Goal: Transaction & Acquisition: Purchase product/service

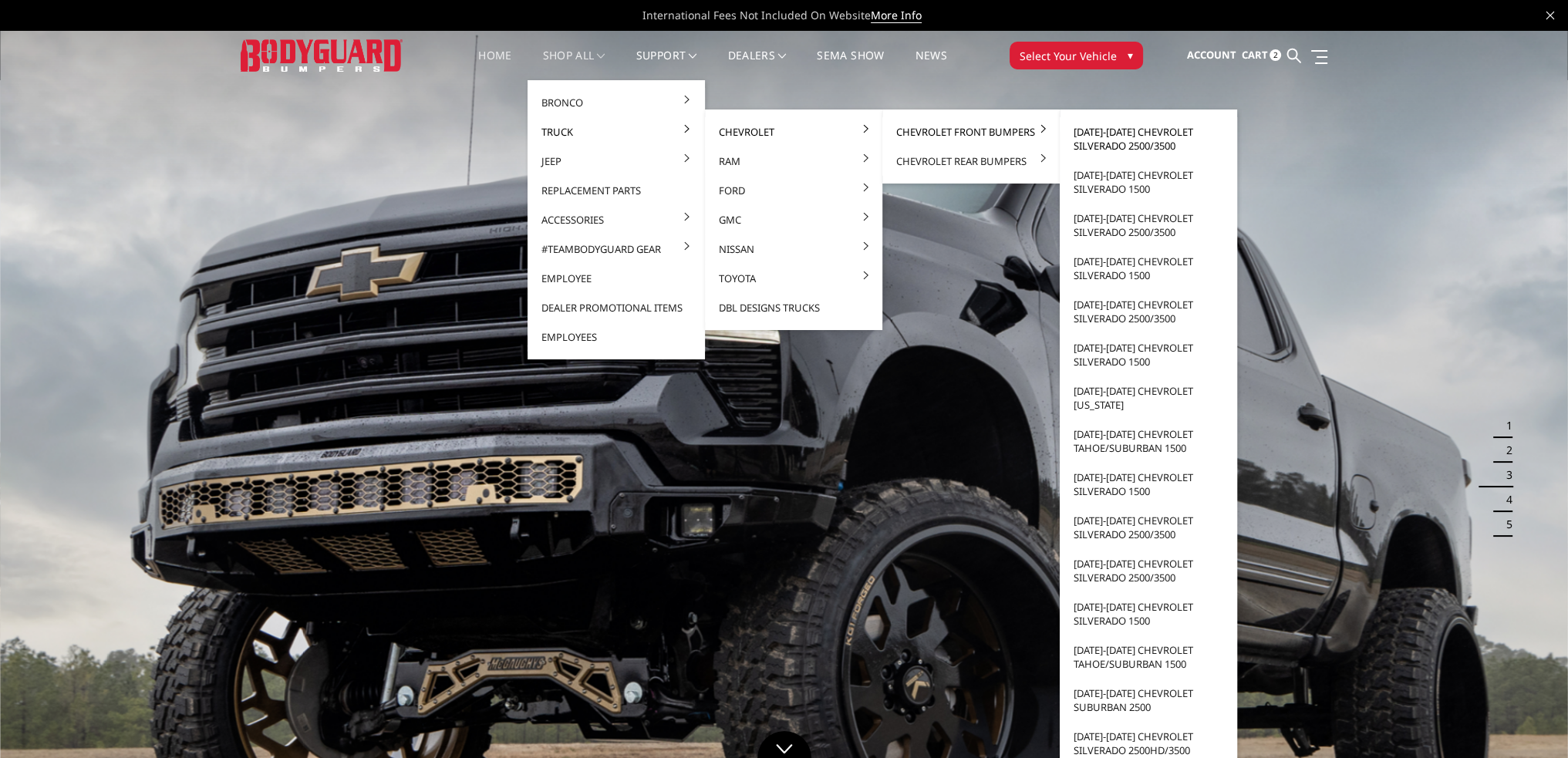
click at [1129, 132] on link "[DATE]-[DATE] Chevrolet Silverado 2500/3500" at bounding box center [1148, 139] width 165 height 43
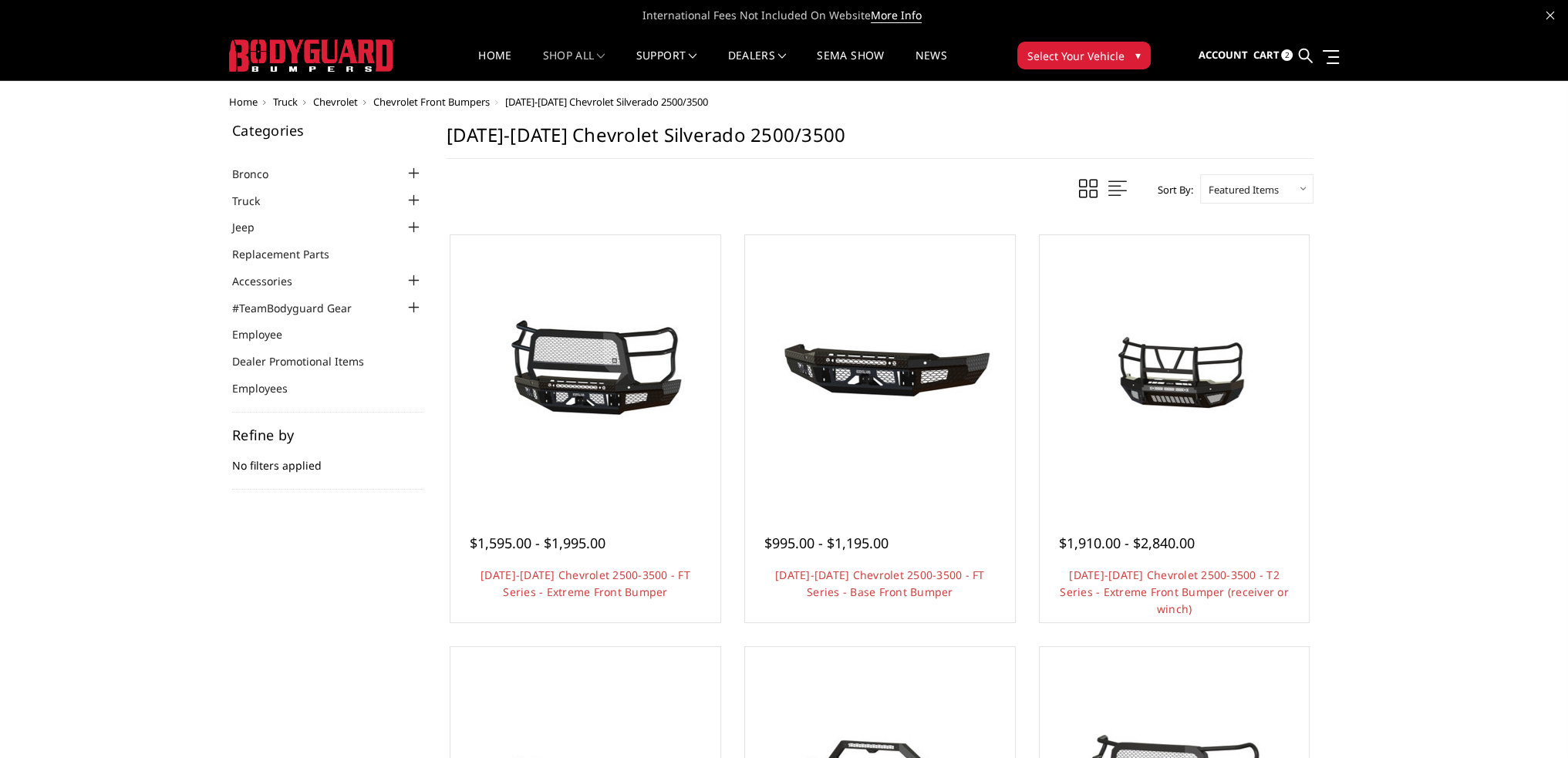
click at [1263, 60] on span "Cart" at bounding box center [1265, 55] width 26 height 14
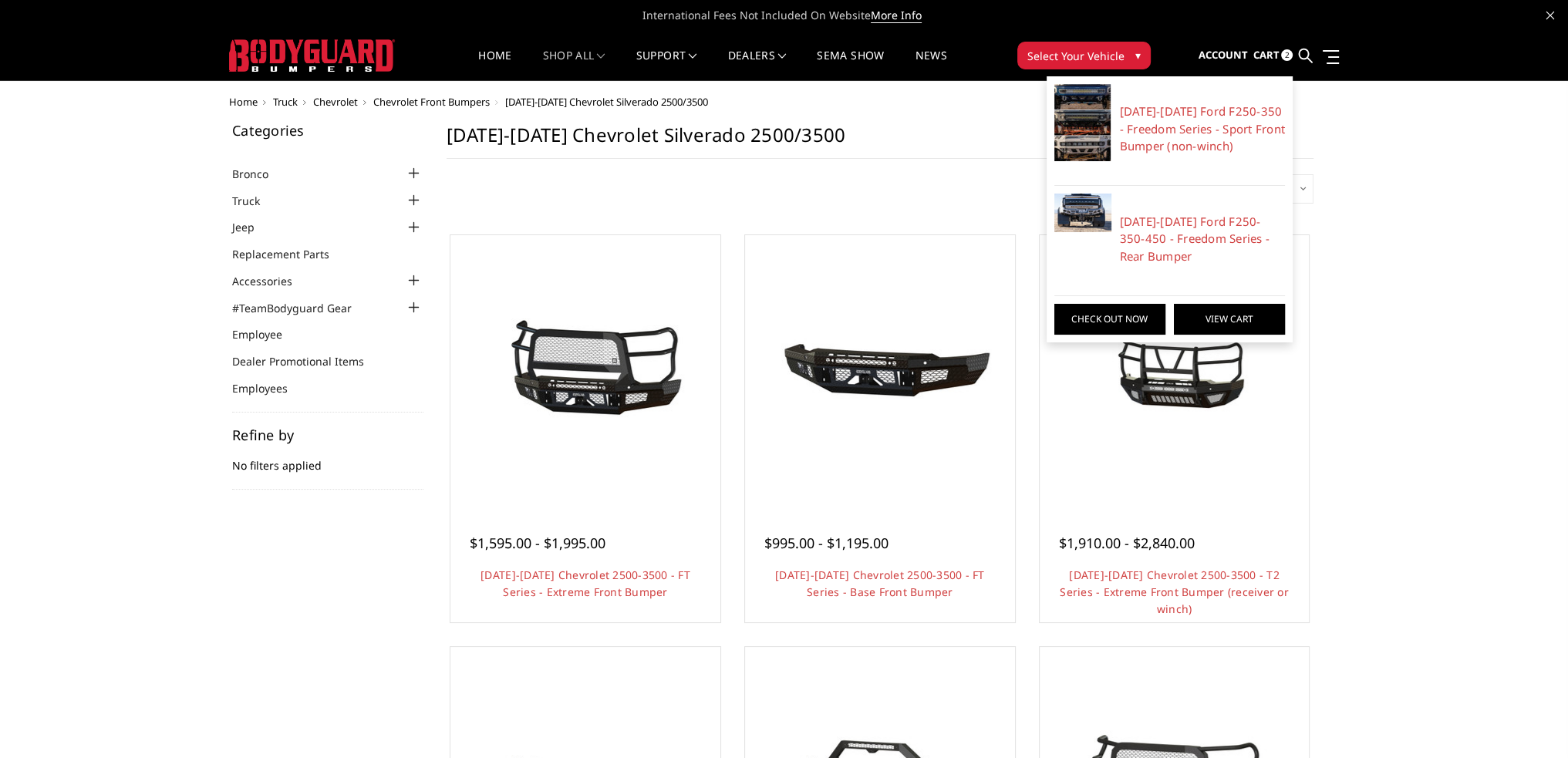
click at [1208, 309] on link "View Cart" at bounding box center [1230, 319] width 111 height 31
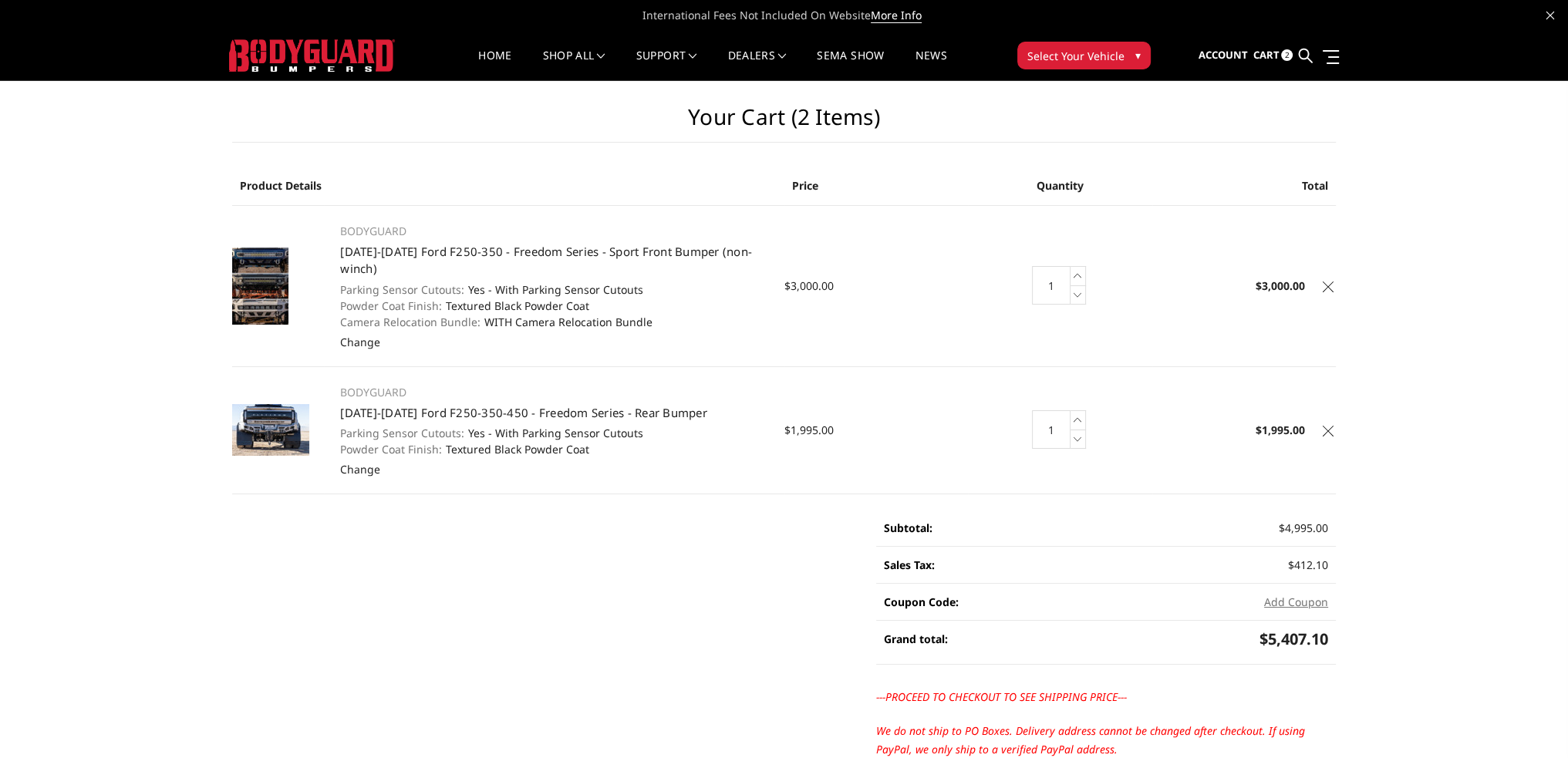
click at [1328, 289] on icon at bounding box center [1328, 286] width 11 height 11
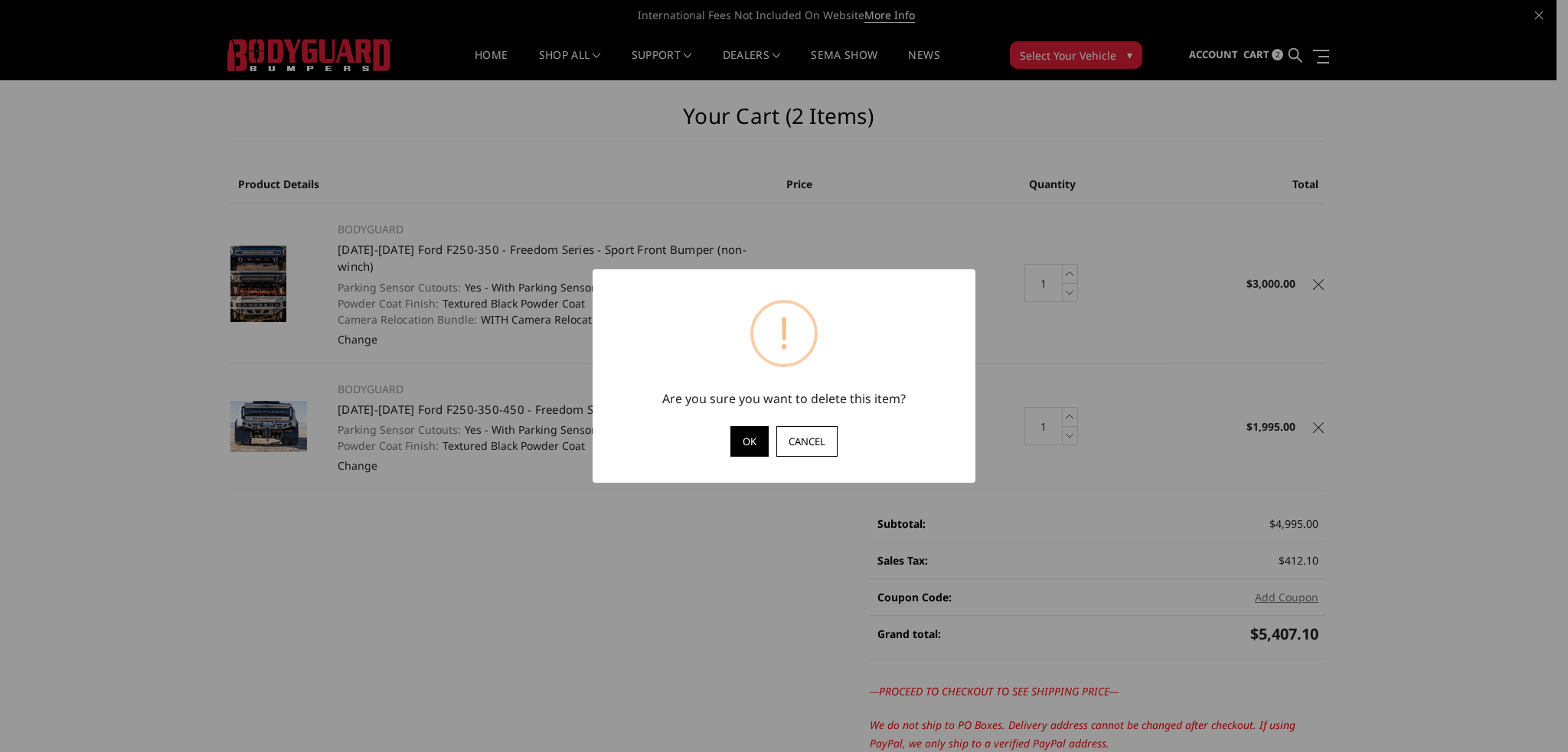
click at [749, 434] on button "OK" at bounding box center [750, 441] width 38 height 31
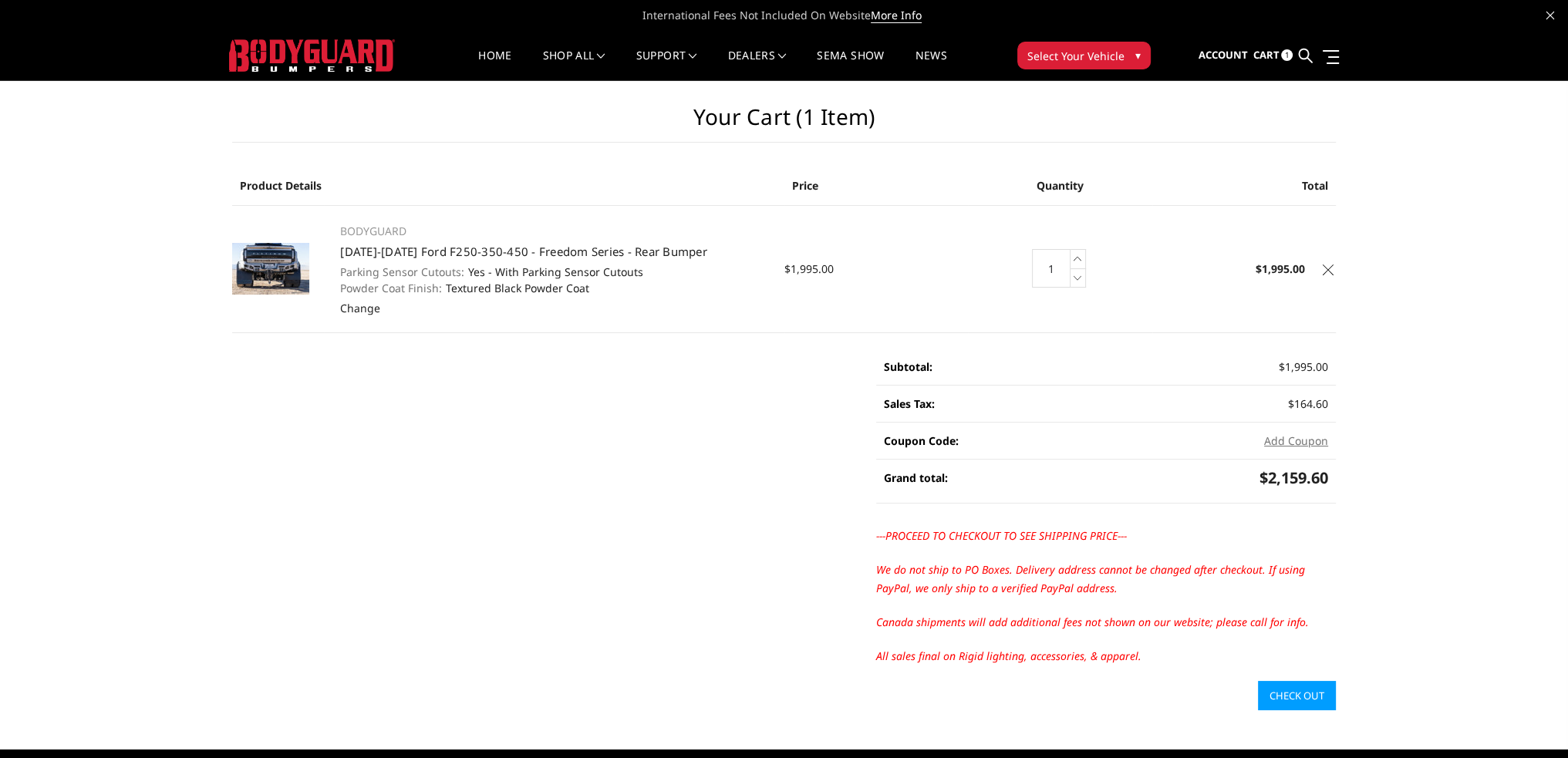
click at [1328, 271] on icon at bounding box center [1328, 269] width 11 height 11
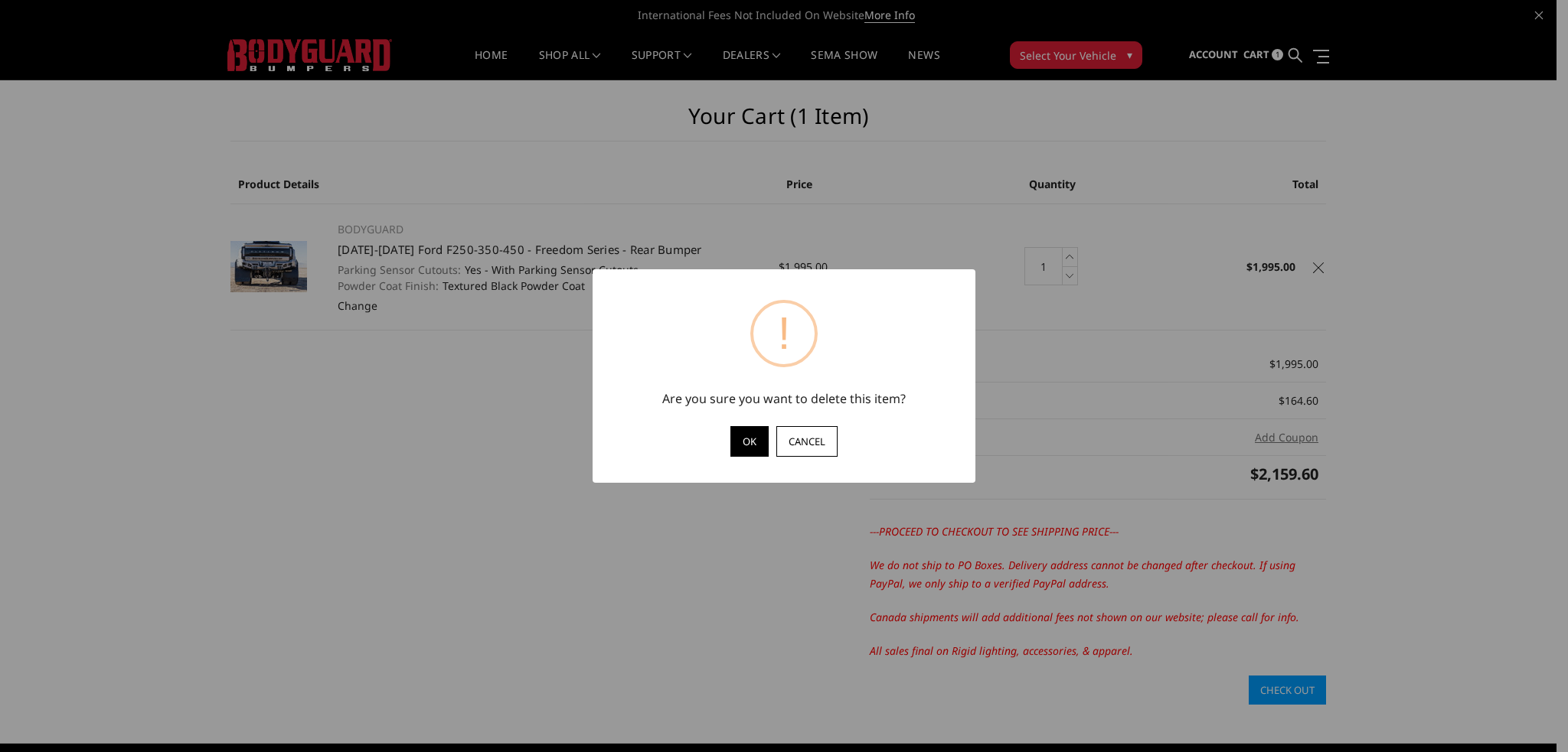
click at [753, 439] on button "OK" at bounding box center [750, 441] width 38 height 31
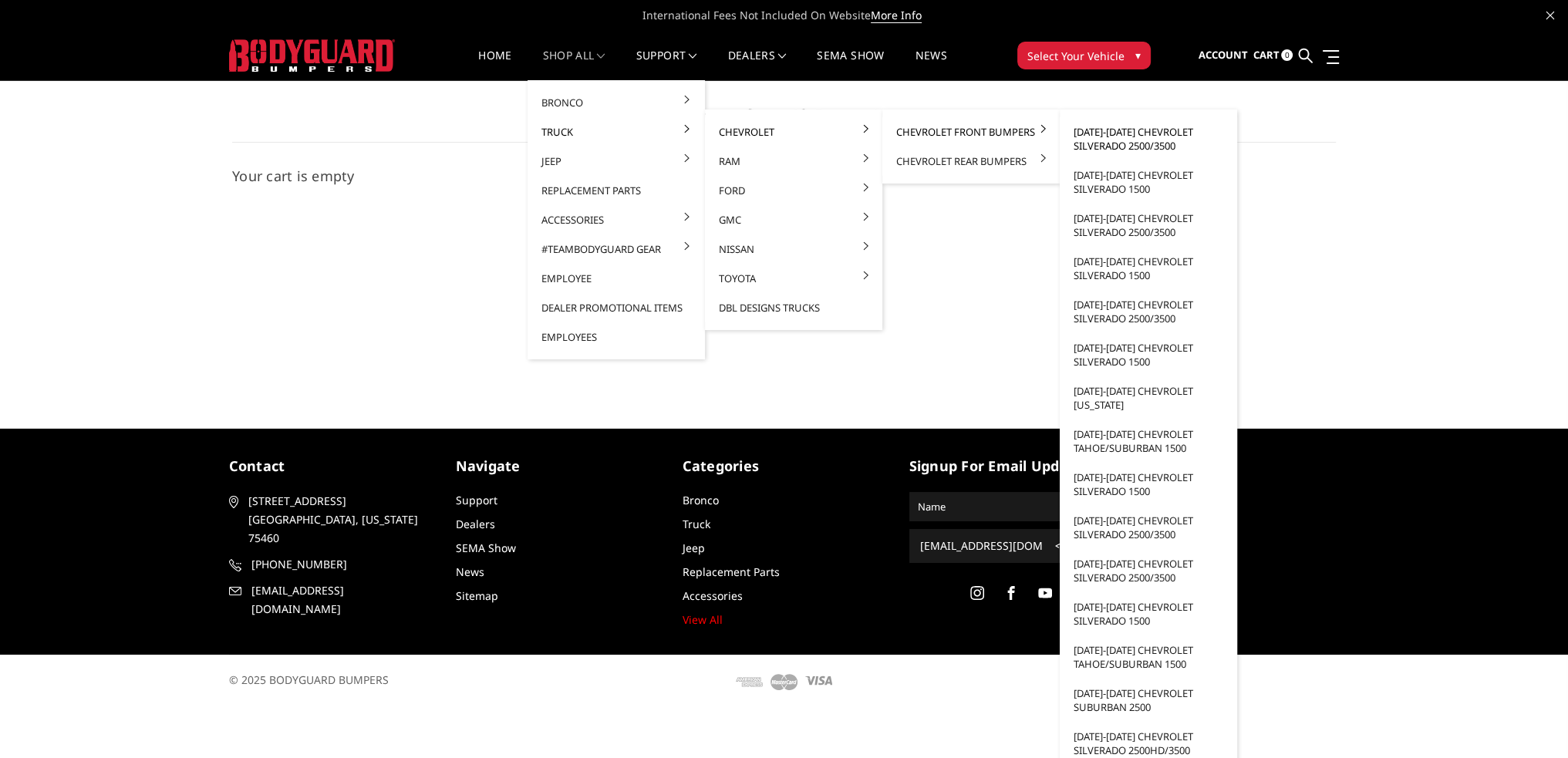
click at [1095, 137] on link "[DATE]-[DATE] Chevrolet Silverado 2500/3500" at bounding box center [1148, 139] width 165 height 43
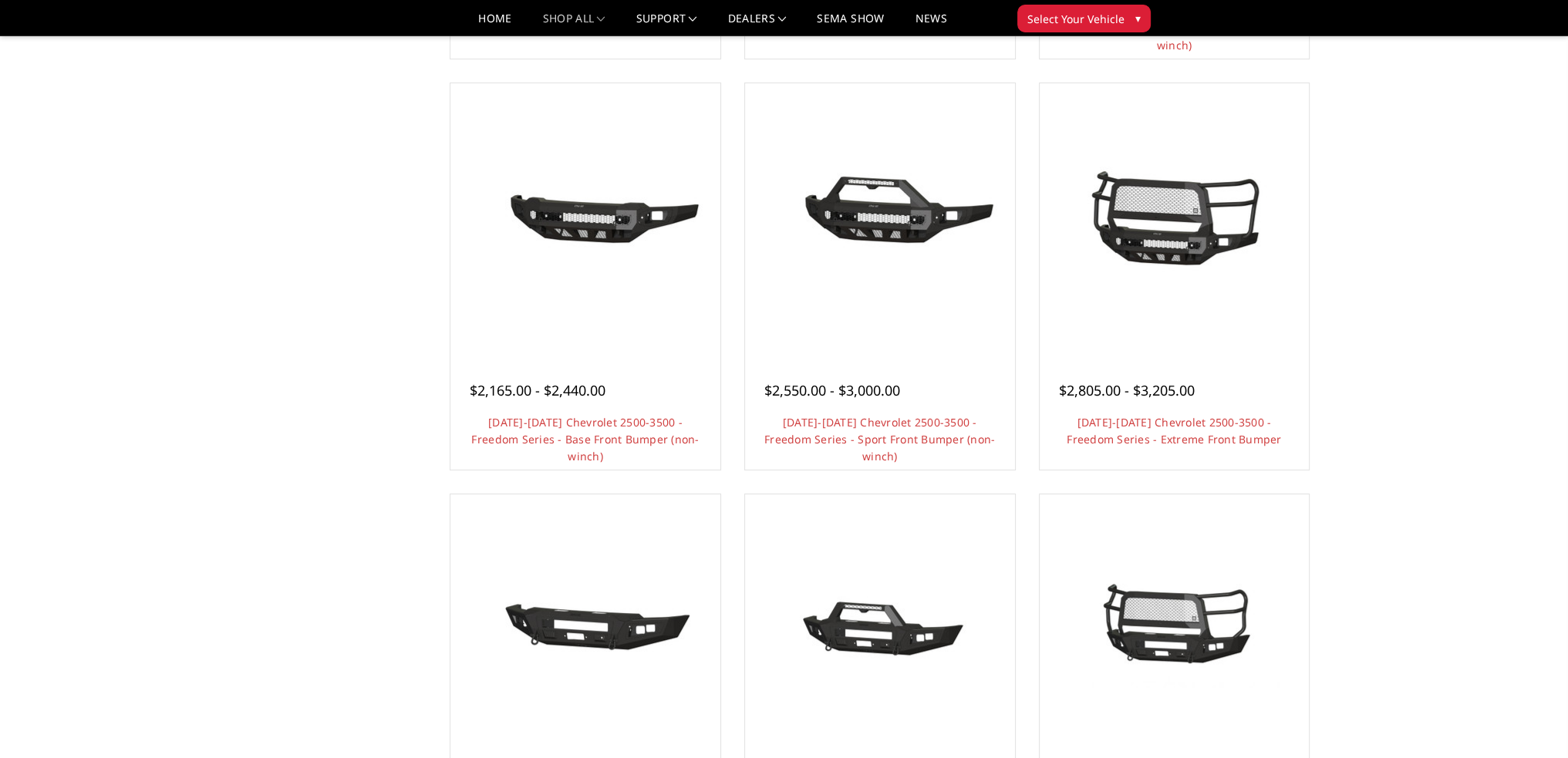
scroll to position [540, 0]
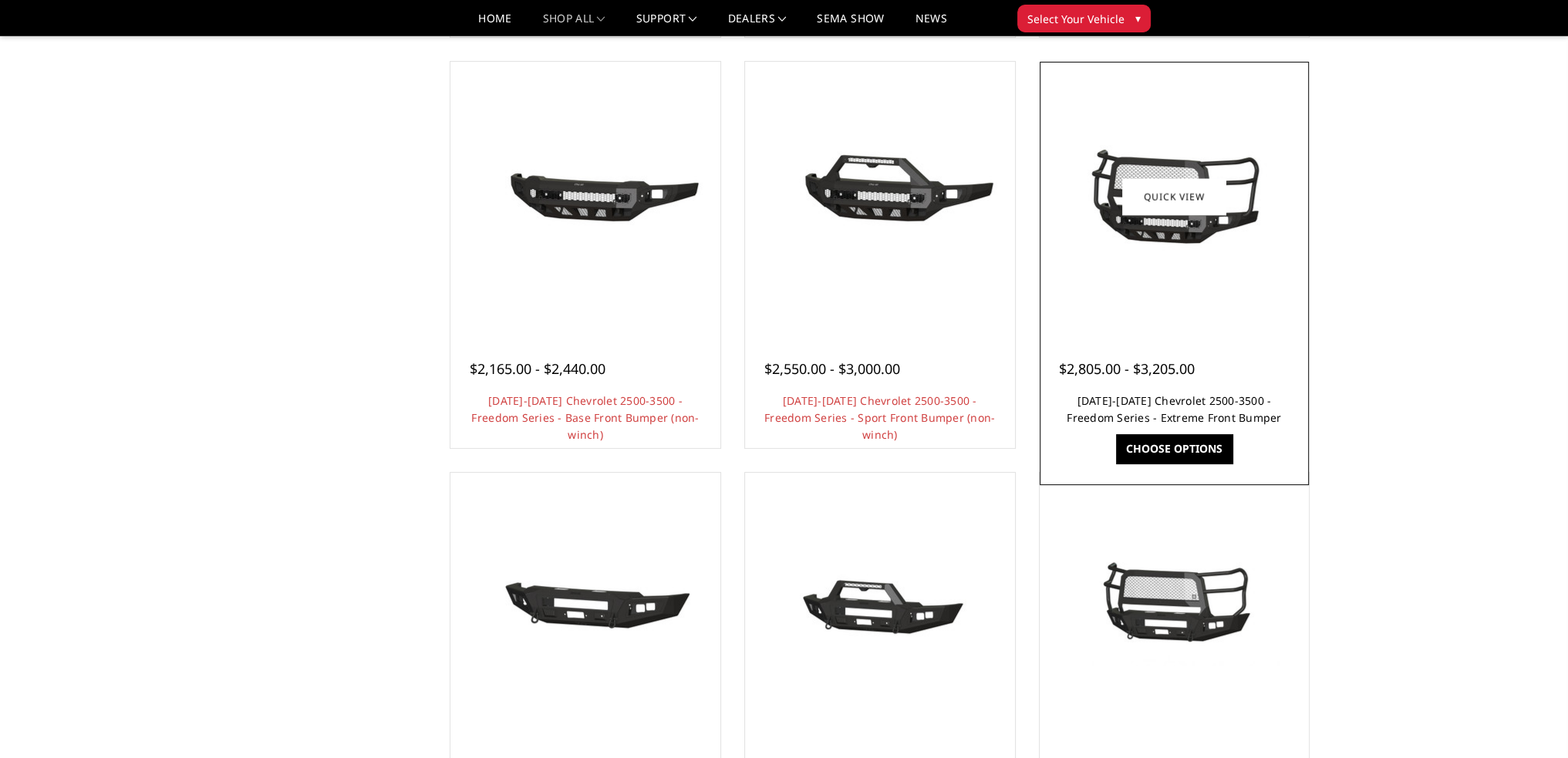
click at [1179, 417] on link "[DATE]-[DATE] Chevrolet 2500-3500 - Freedom Series - Extreme Front Bumper" at bounding box center [1173, 410] width 214 height 32
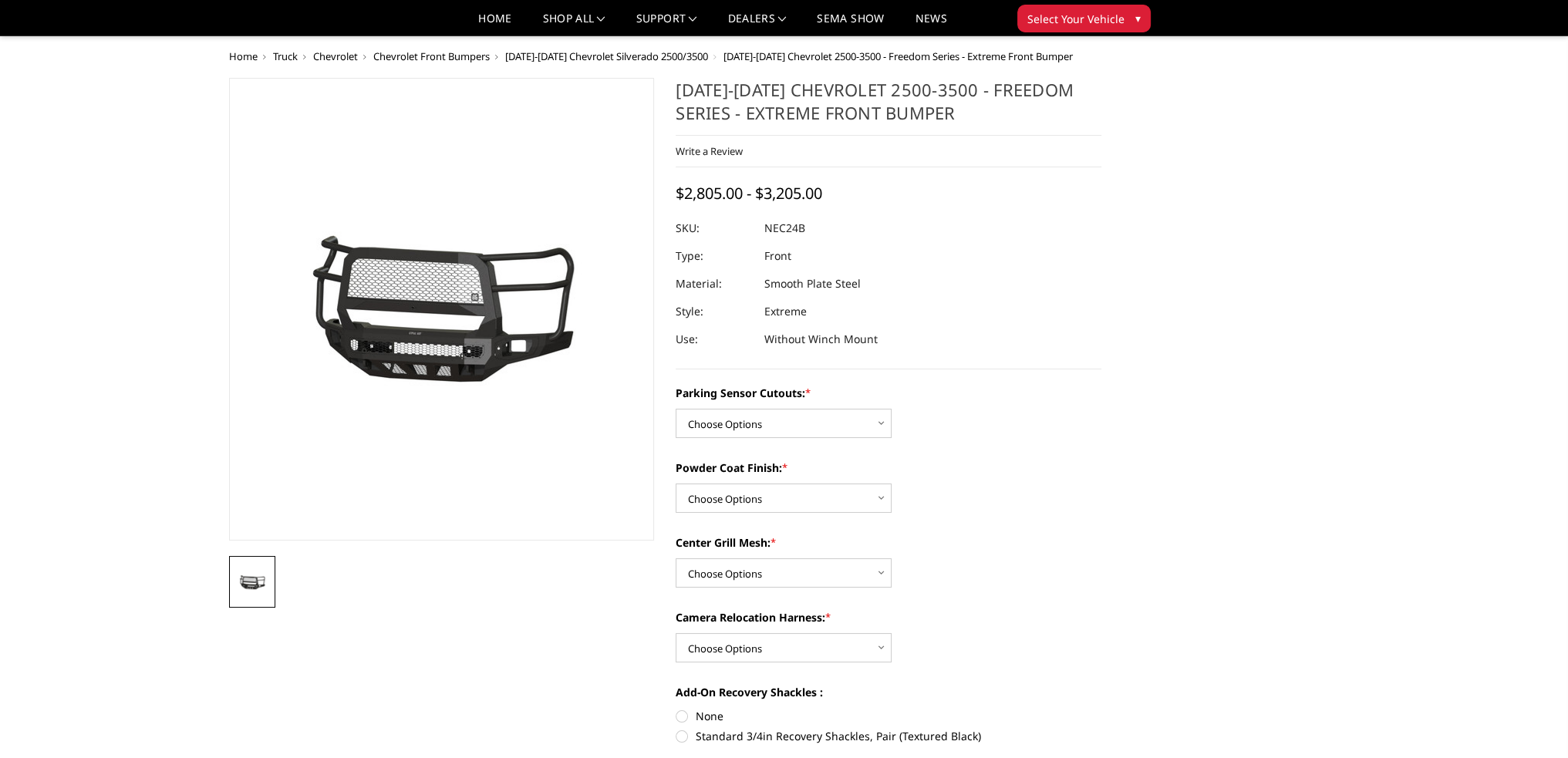
scroll to position [154, 0]
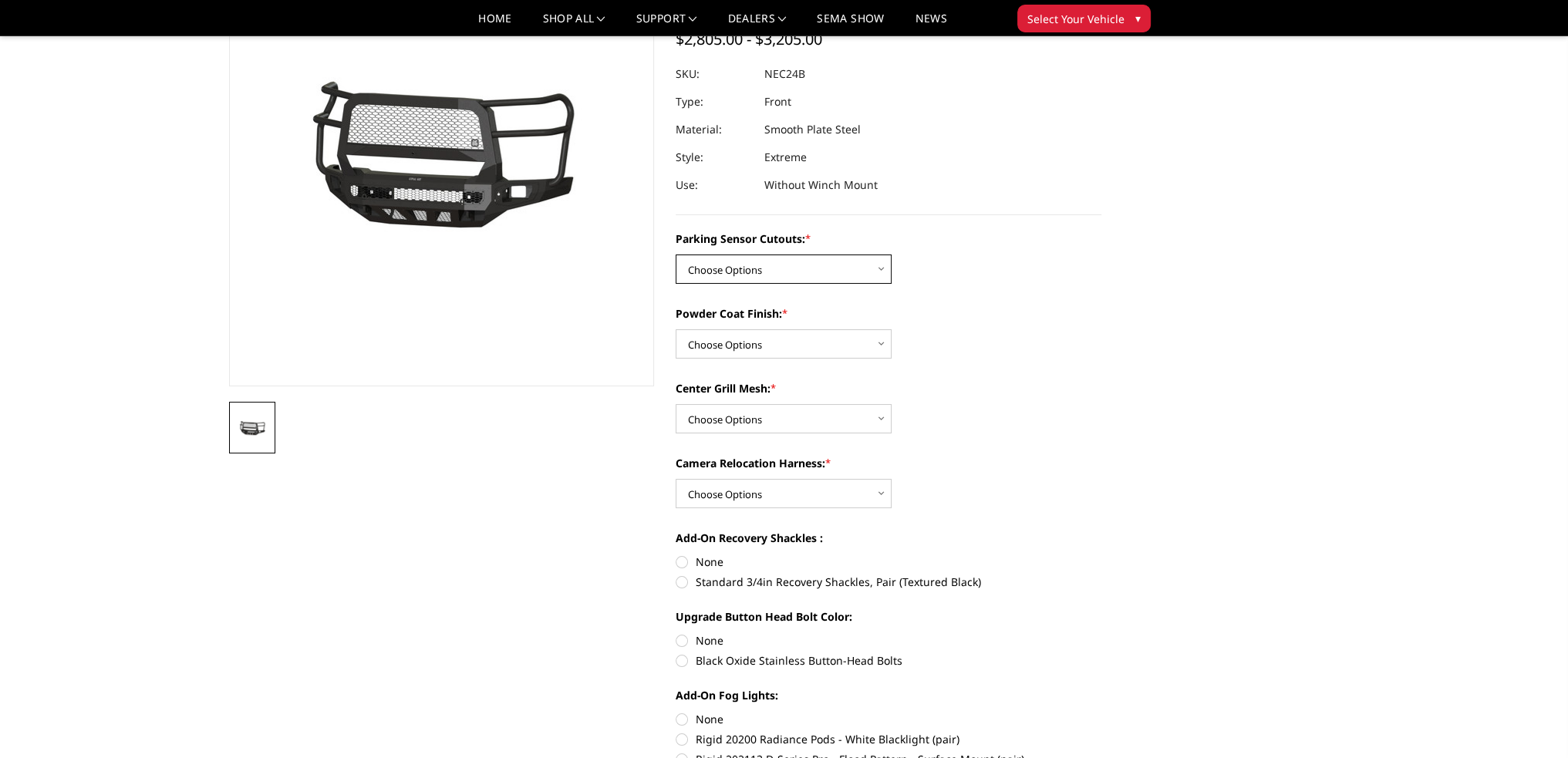
click at [750, 276] on select "Choose Options No - Without Parking Sensor Cutouts Yes - With Parking Sensor Cu…" at bounding box center [783, 269] width 216 height 29
select select "2977"
click at [676, 254] on select "Choose Options No - Without Parking Sensor Cutouts Yes - With Parking Sensor Cu…" at bounding box center [783, 269] width 216 height 29
click at [750, 342] on select "Choose Options Bare Metal Texture Black Powder Coat" at bounding box center [783, 343] width 216 height 29
select select "2980"
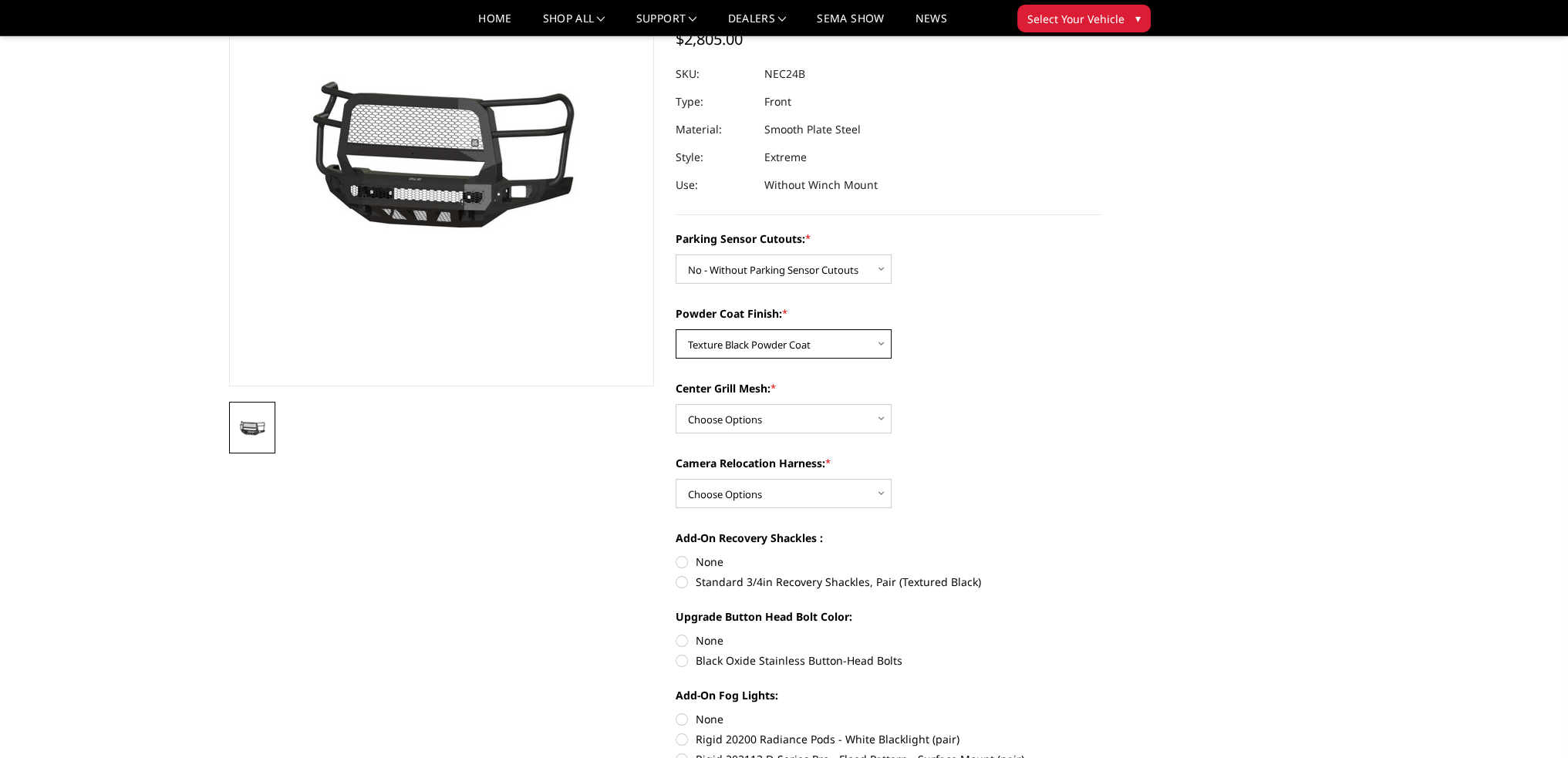
click at [676, 329] on select "Choose Options Bare Metal Texture Black Powder Coat" at bounding box center [783, 343] width 216 height 29
click at [745, 416] on select "Choose Options WITH Expanded Metal in Center Grill WITHOUT Expanded Metal in Ce…" at bounding box center [783, 418] width 216 height 29
select select "2981"
click at [676, 404] on select "Choose Options WITH Expanded Metal in Center Grill WITHOUT Expanded Metal in Ce…" at bounding box center [783, 418] width 216 height 29
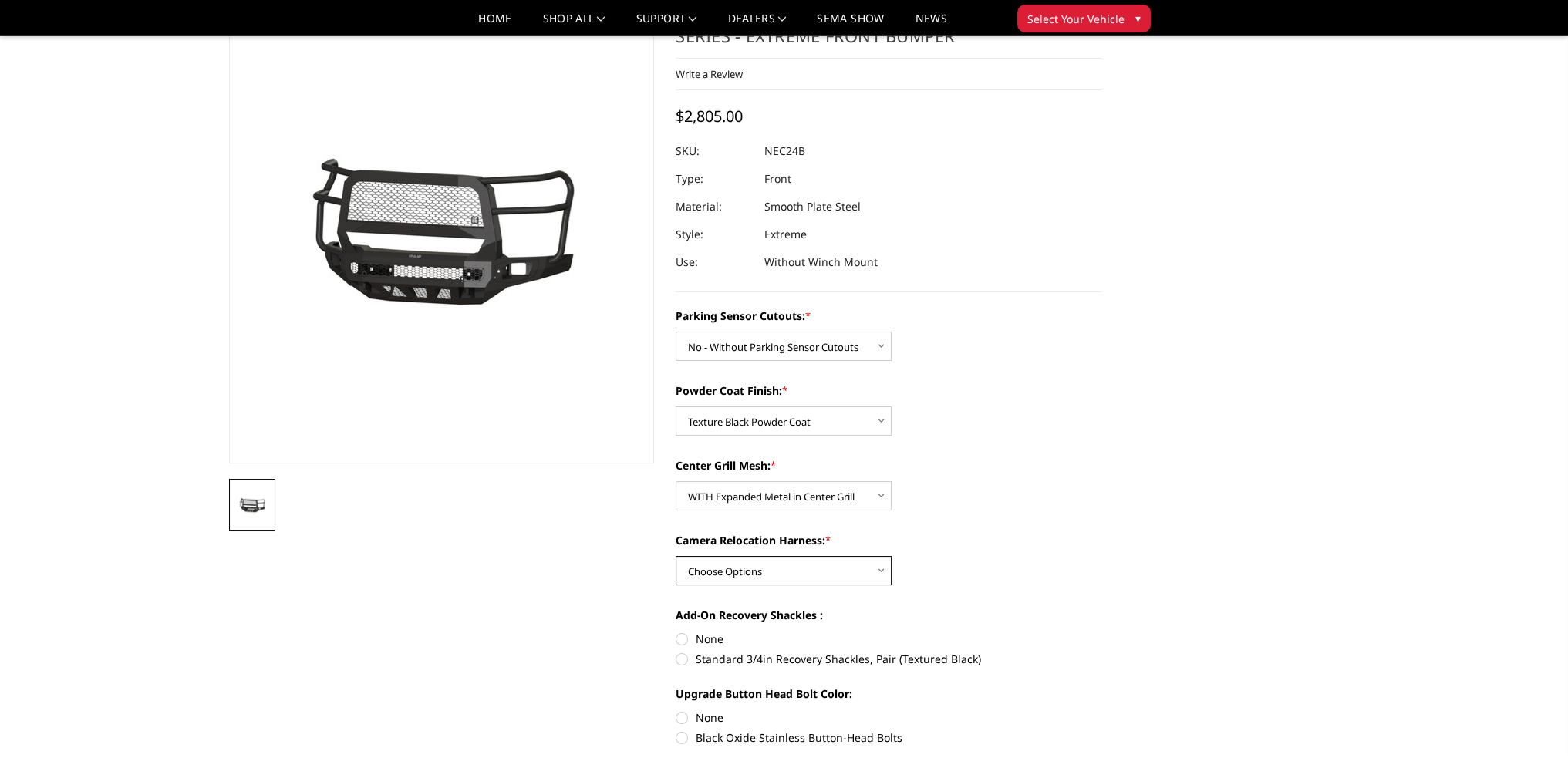
click at [728, 572] on select "Choose Options WITH Camera Relocation Harness WITHOUT Camera Relocation Harness" at bounding box center [783, 571] width 216 height 29
select select "2984"
click at [676, 557] on select "Choose Options WITH Camera Relocation Harness WITHOUT Camera Relocation Harness" at bounding box center [783, 571] width 216 height 29
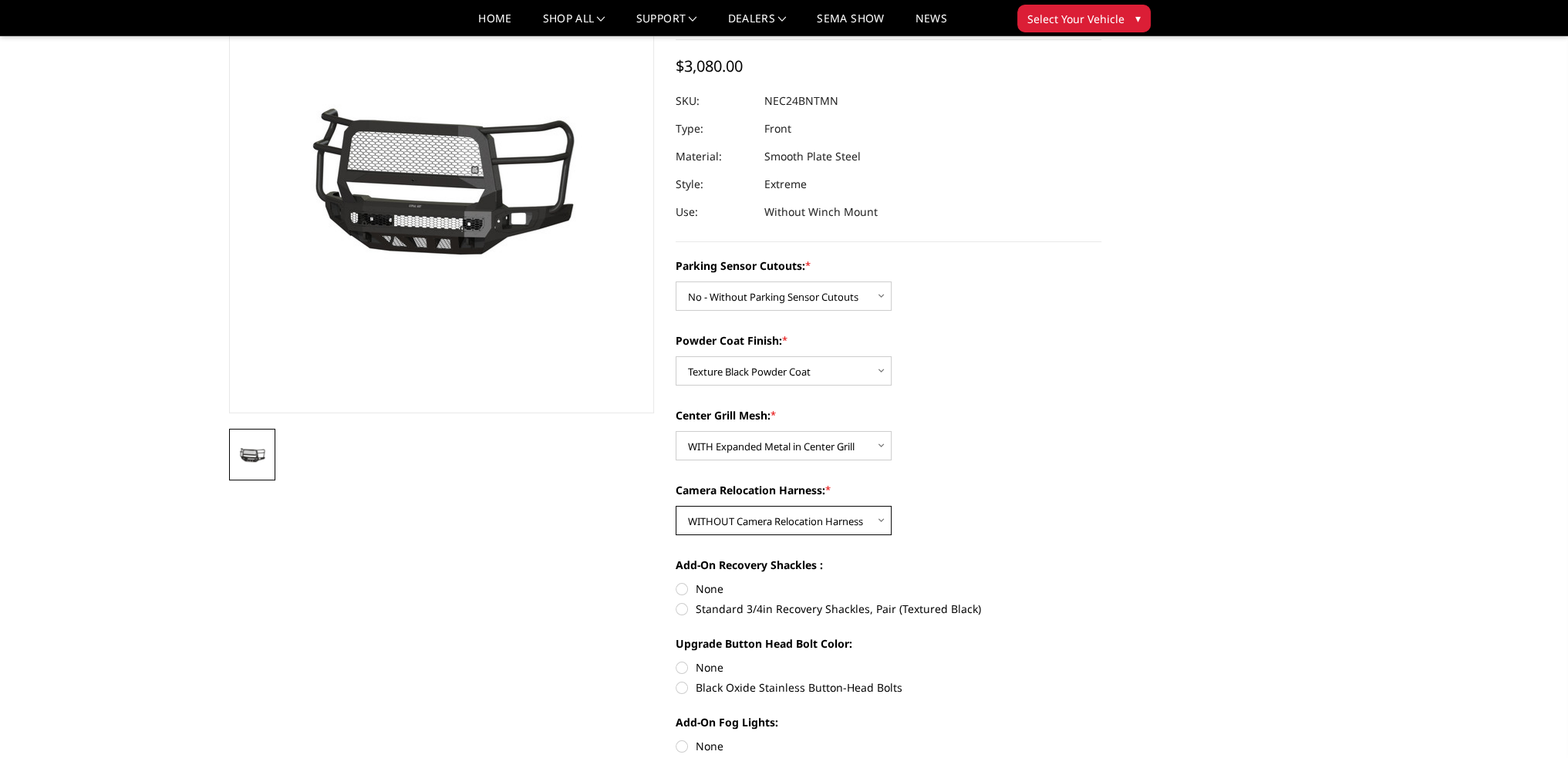
scroll to position [154, 0]
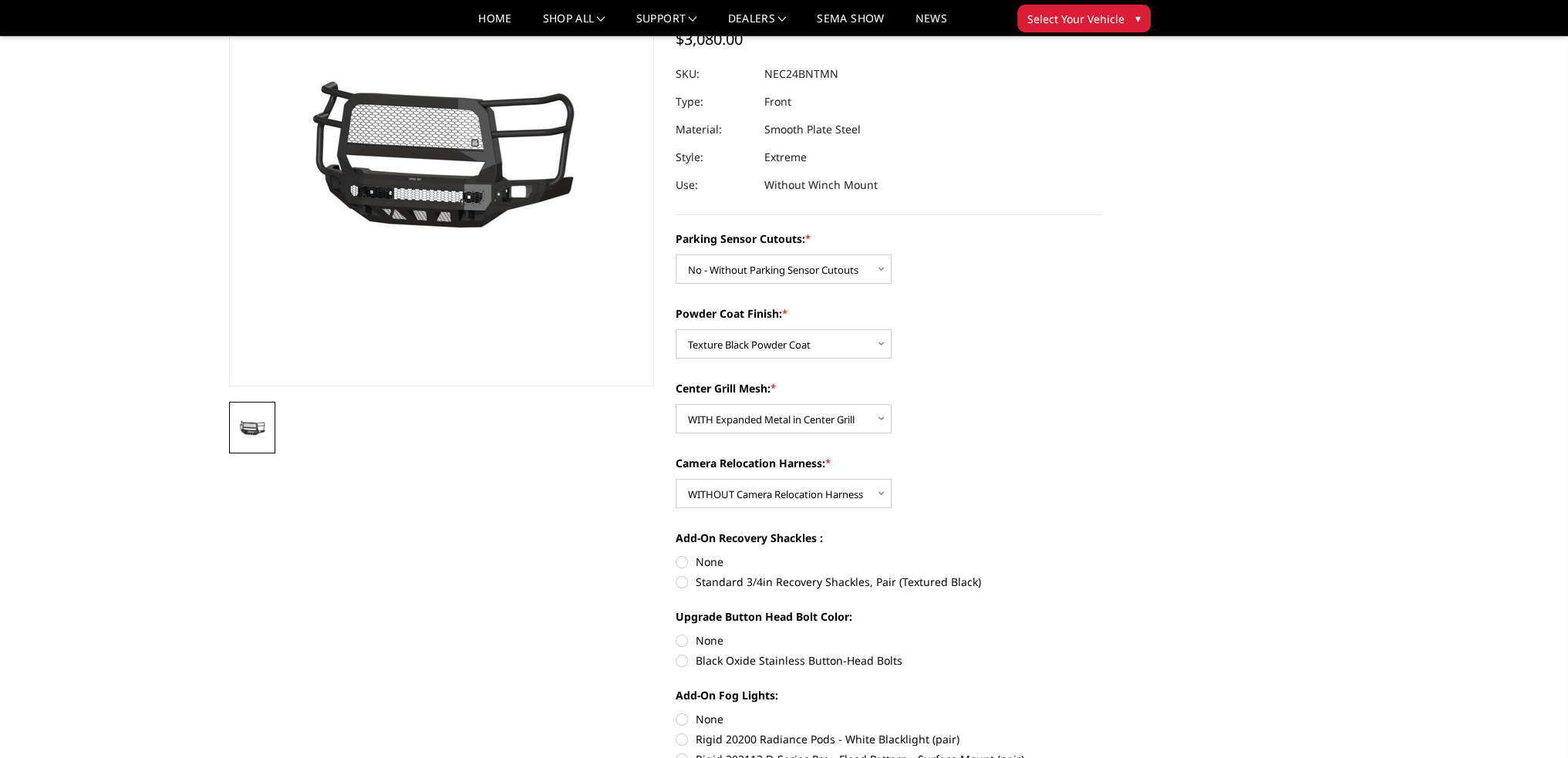
click at [682, 583] on label "Standard 3/4in Recovery Shackles, Pair (Textured Black)" at bounding box center [888, 582] width 426 height 16
click at [1101, 555] on input "Standard 3/4in Recovery Shackles, Pair (Textured Black)" at bounding box center [1101, 554] width 1 height 1
radio input "true"
click at [679, 561] on label "None" at bounding box center [888, 562] width 426 height 16
click at [677, 555] on input "None" at bounding box center [676, 554] width 1 height 1
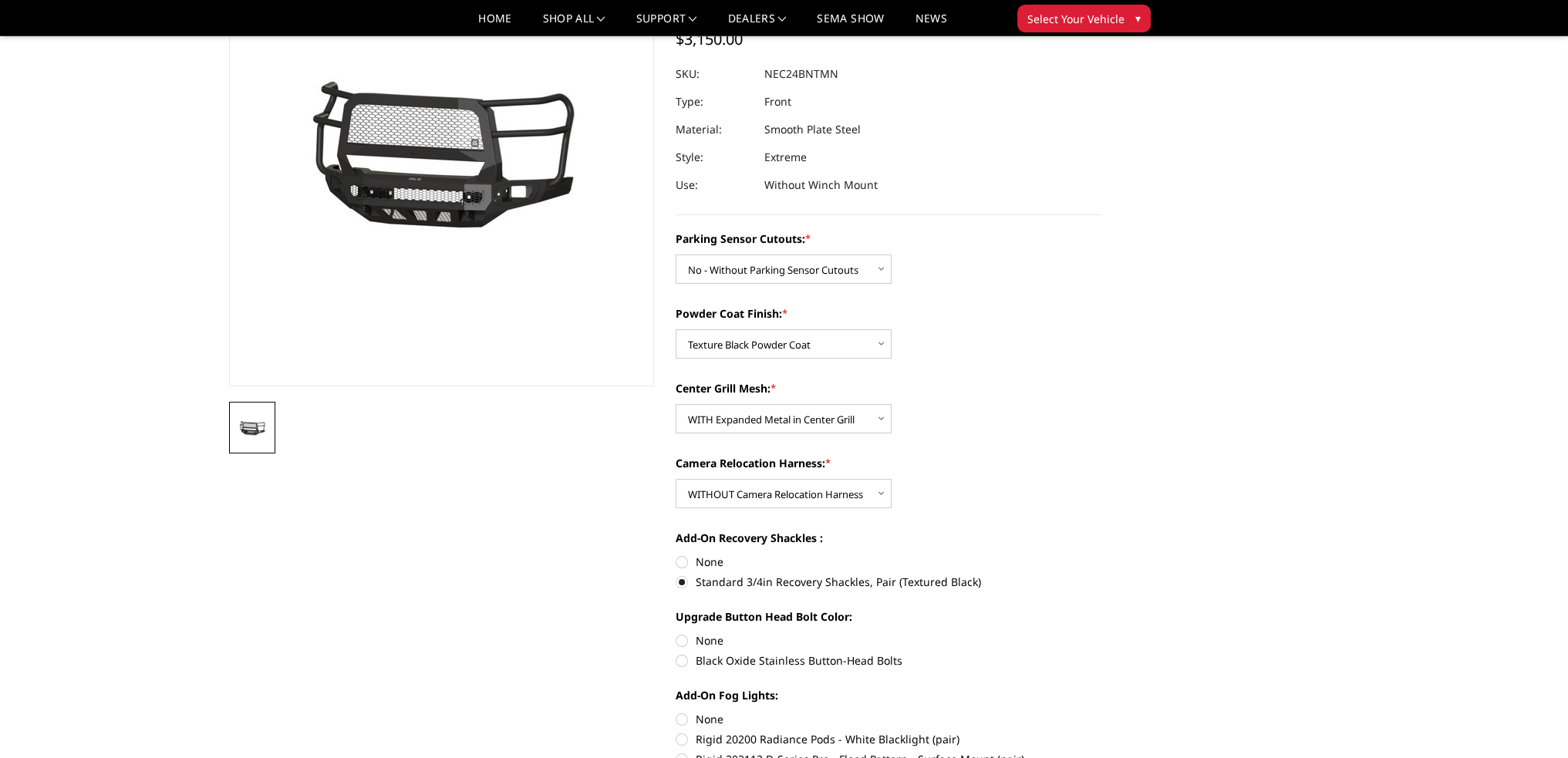
radio input "true"
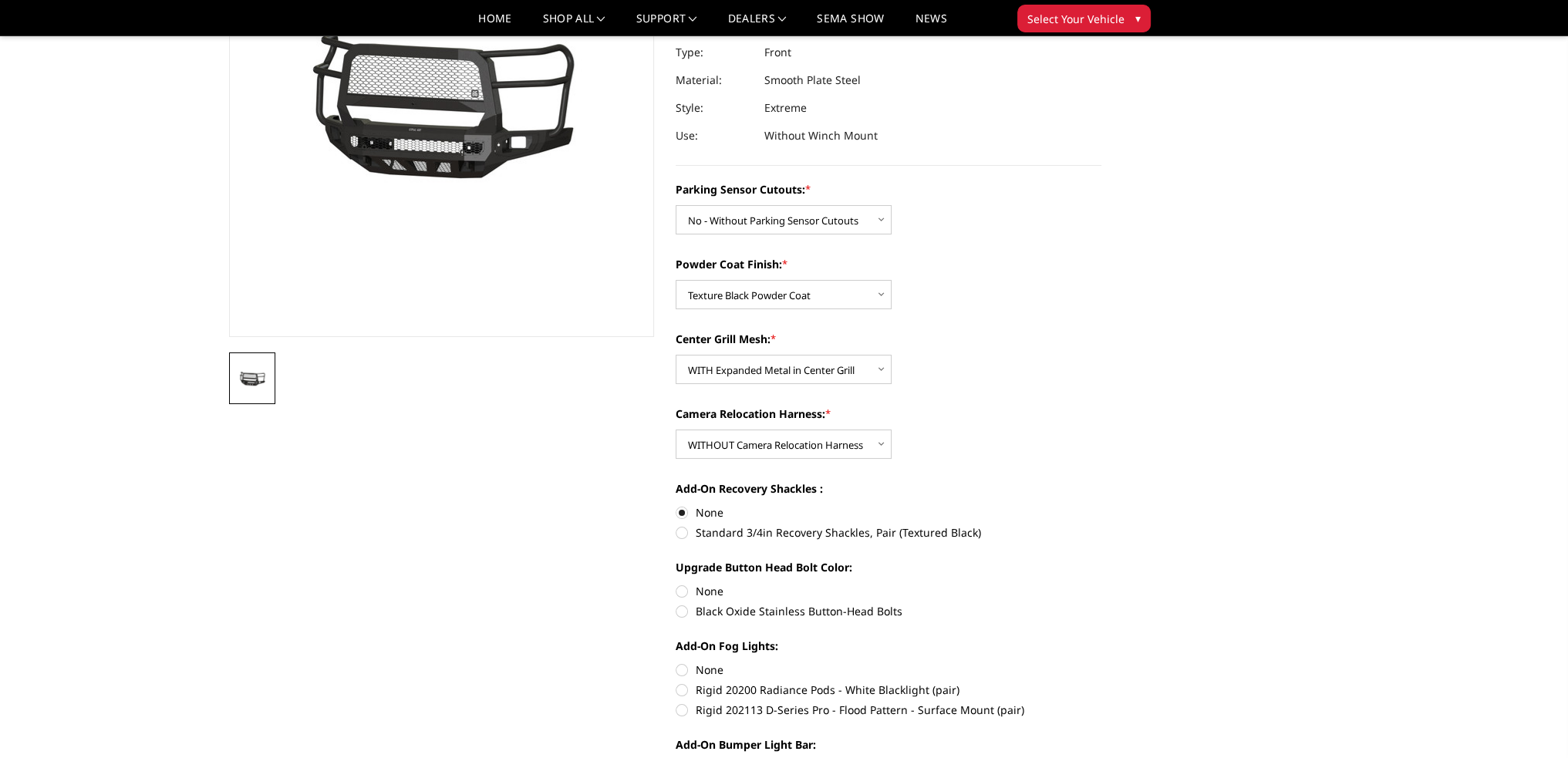
scroll to position [232, 0]
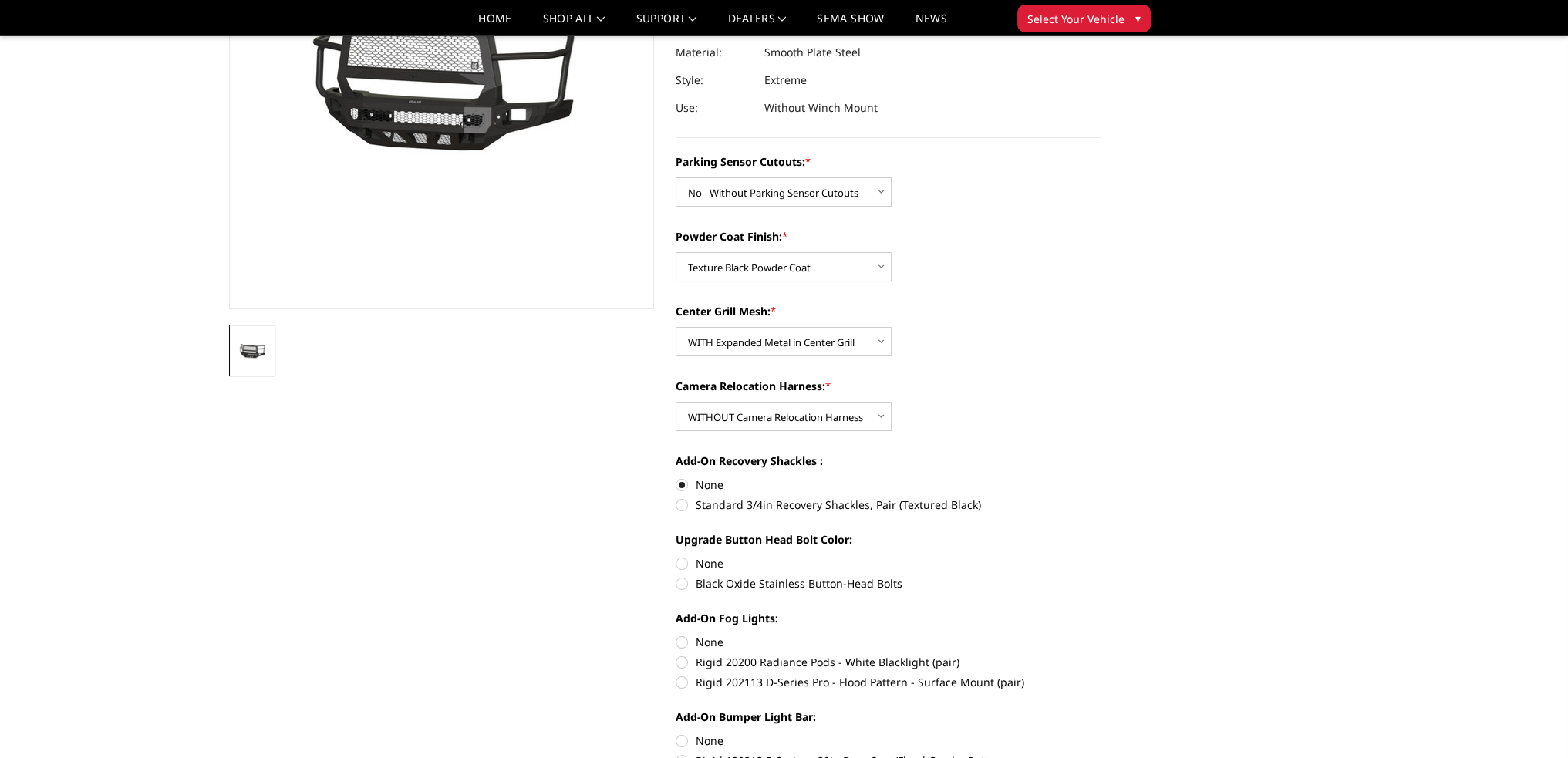
click at [682, 583] on label "Black Oxide Stainless Button-Head Bolts" at bounding box center [888, 583] width 426 height 16
click at [1101, 557] on input "Black Oxide Stainless Button-Head Bolts" at bounding box center [1101, 556] width 1 height 1
radio input "true"
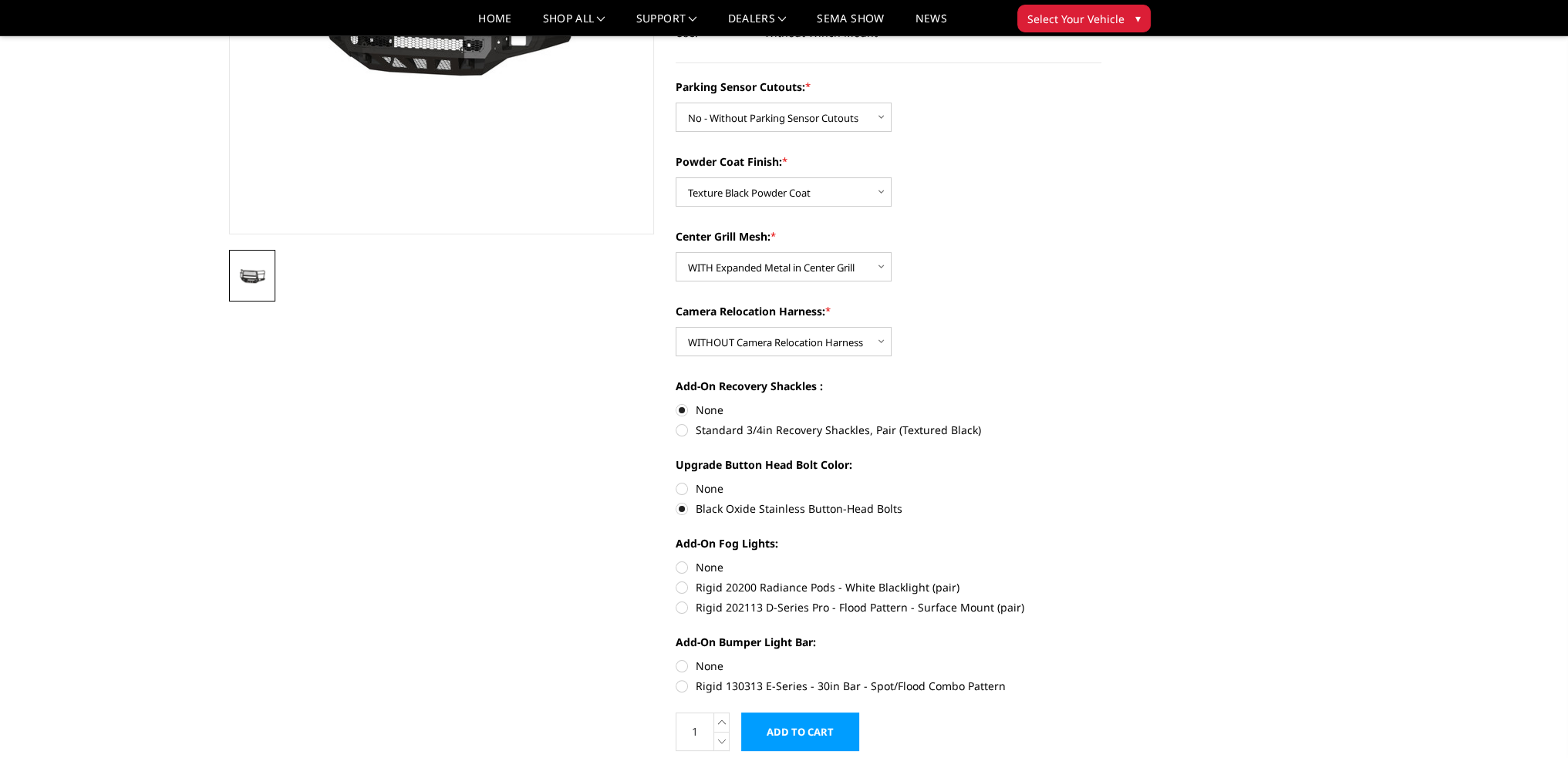
scroll to position [309, 0]
click at [682, 608] on label "Rigid 202113 D-Series Pro - Flood Pattern - Surface Mount (pair)" at bounding box center [888, 604] width 426 height 16
click at [1101, 578] on input "Rigid 202113 D-Series Pro - Flood Pattern - Surface Mount (pair)" at bounding box center [1101, 577] width 1 height 1
radio input "true"
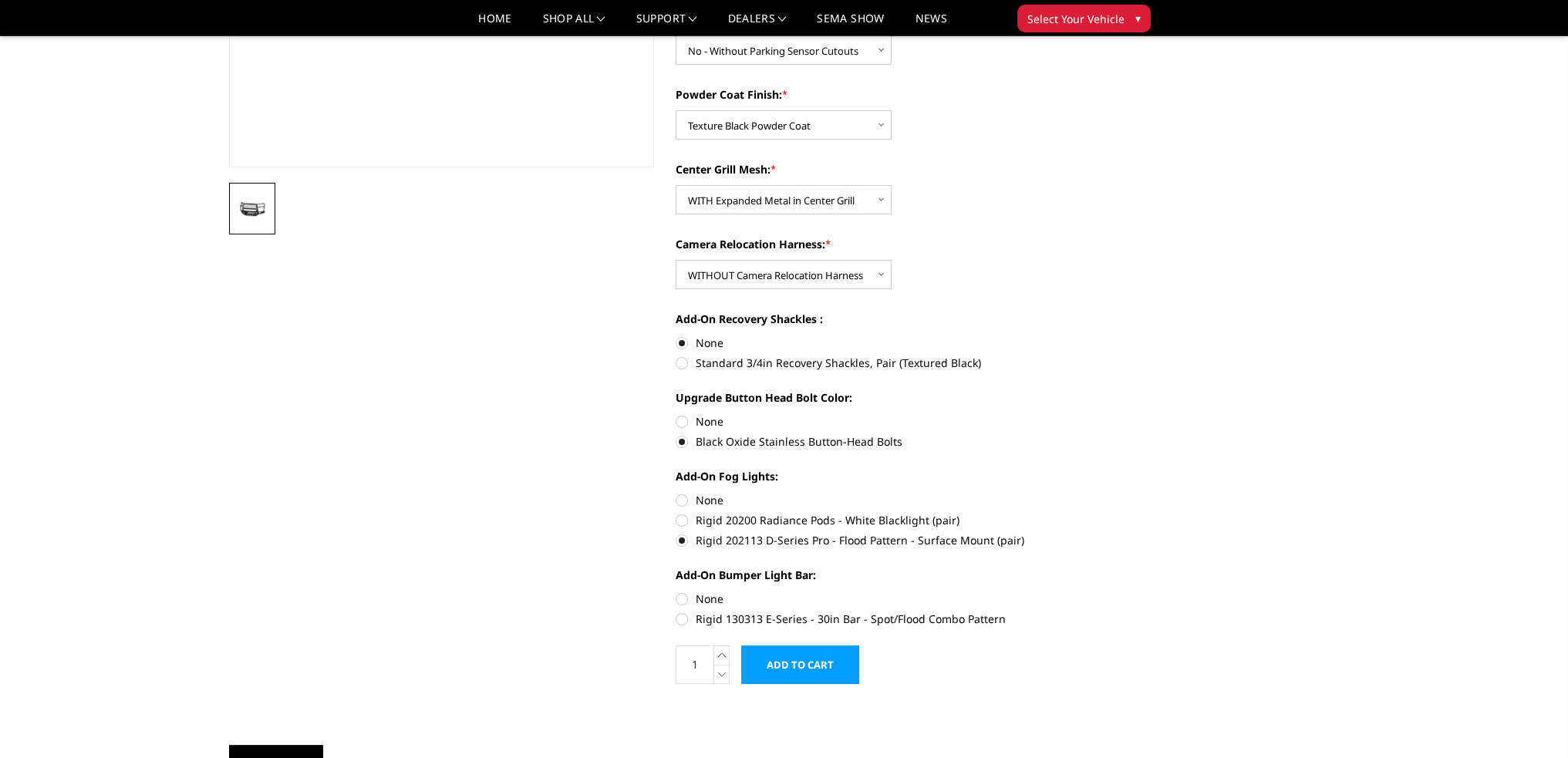
scroll to position [385, 0]
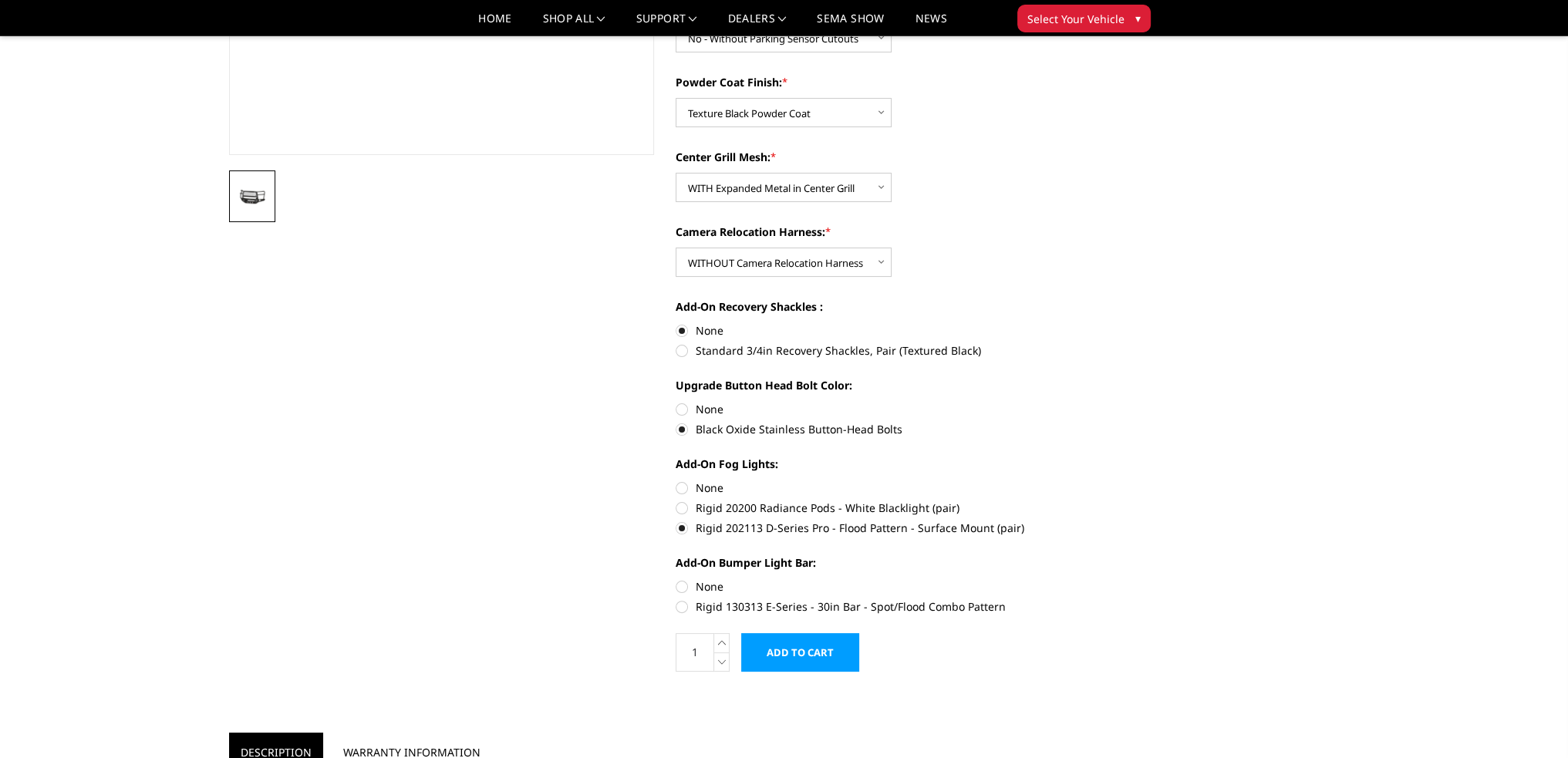
click at [680, 589] on label "None" at bounding box center [888, 586] width 426 height 16
click at [677, 579] on input "None" at bounding box center [676, 578] width 1 height 1
radio input "true"
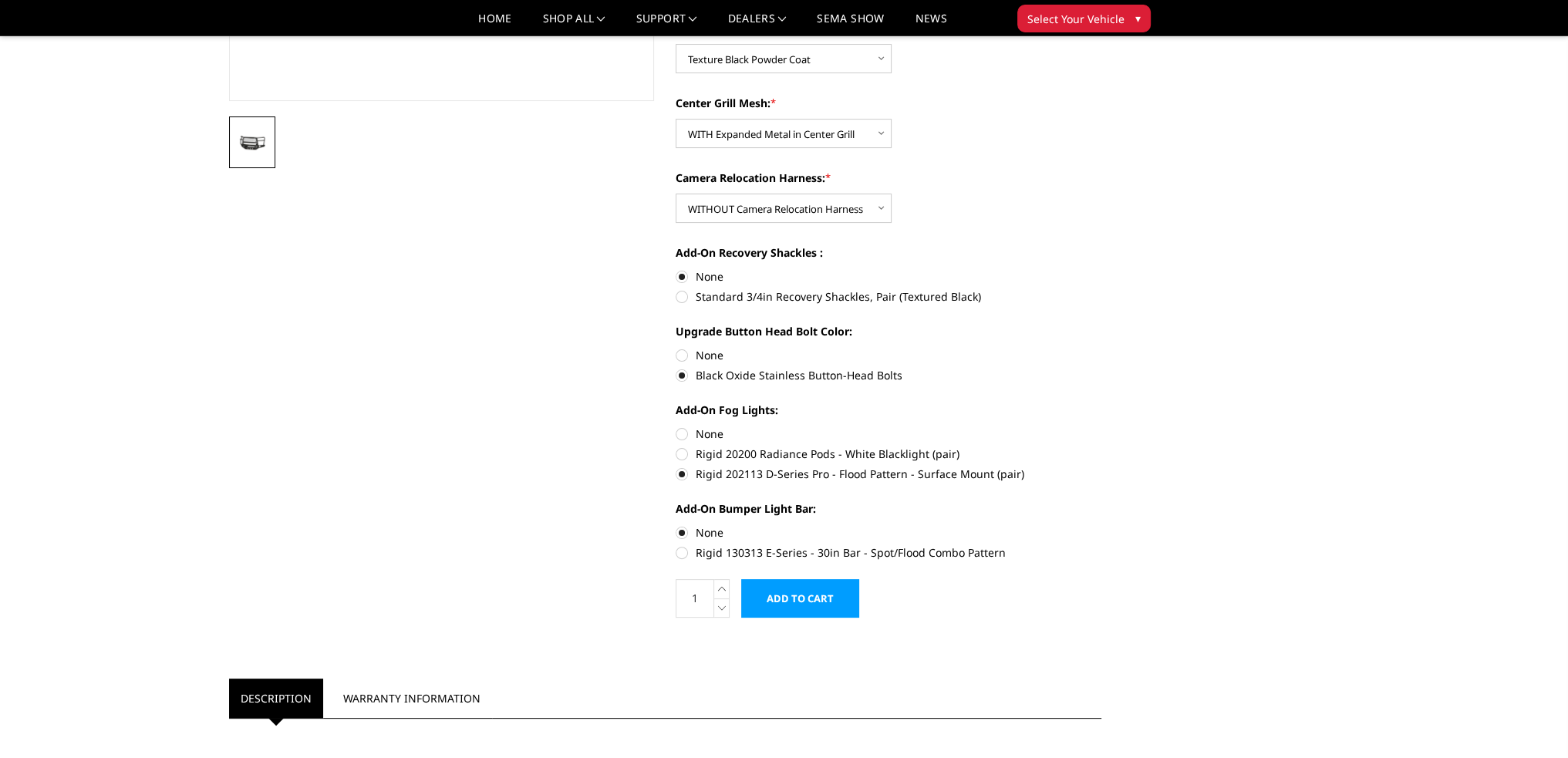
scroll to position [463, 0]
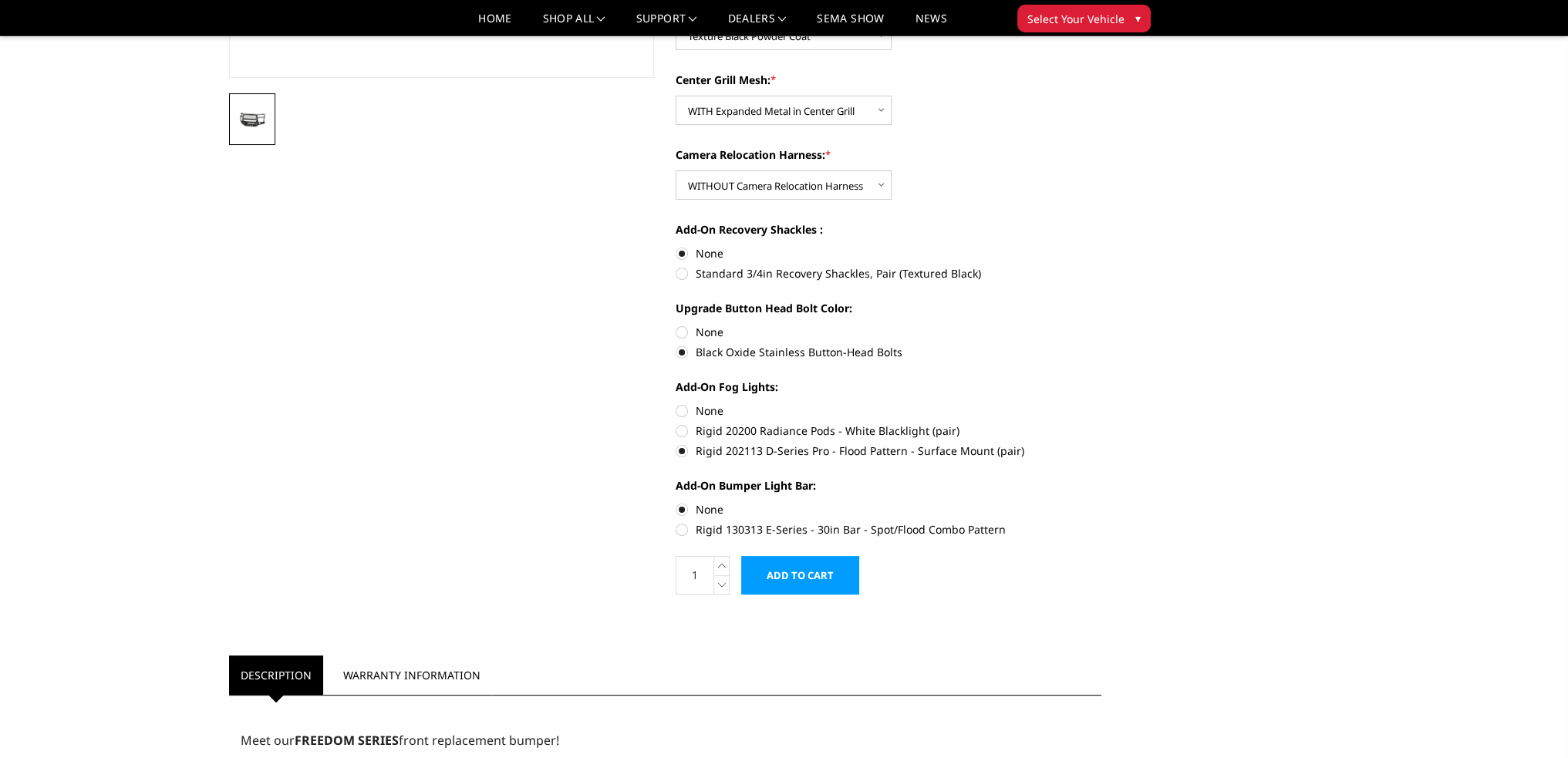
click at [808, 576] on input "Add to Cart" at bounding box center [800, 576] width 118 height 39
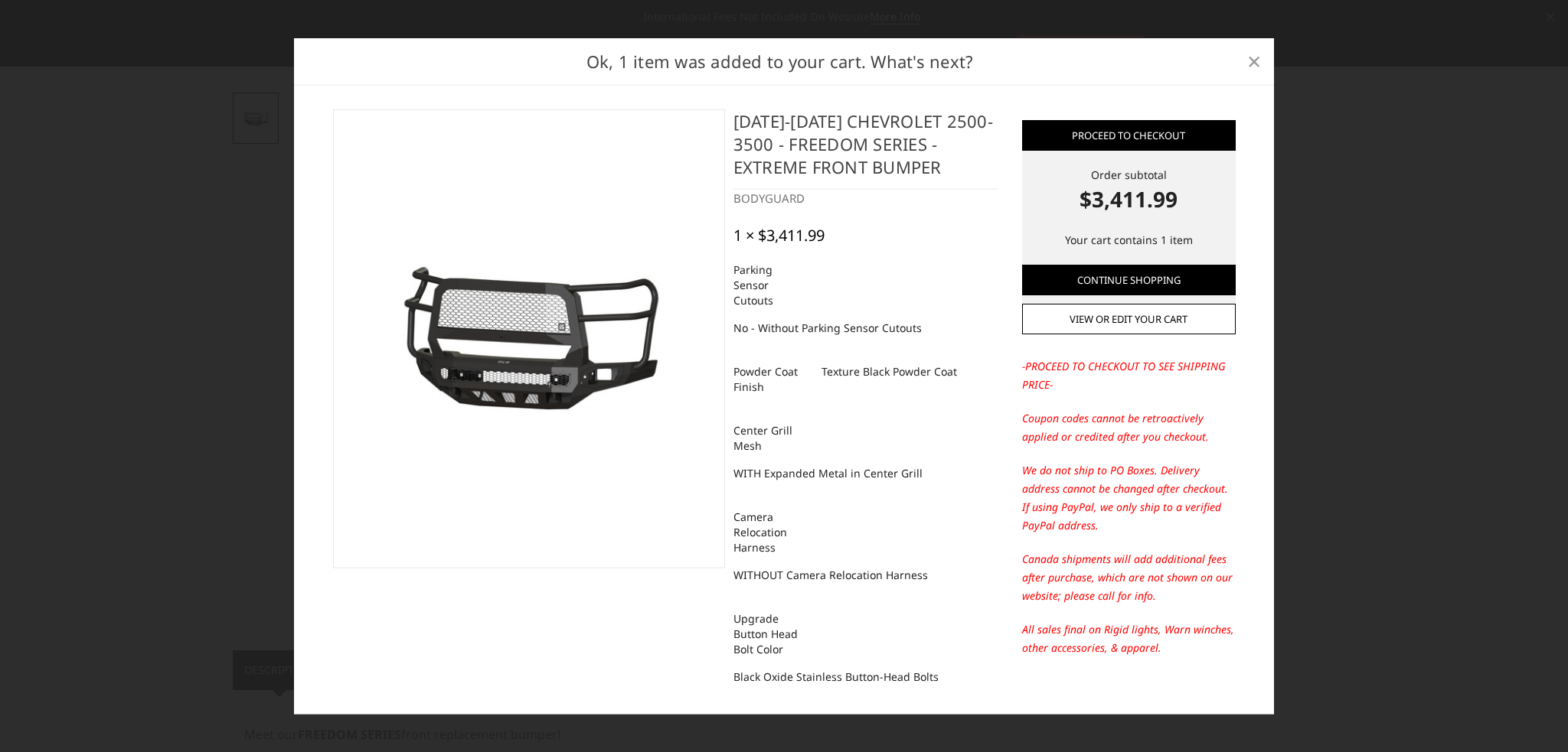
click at [1247, 67] on span "×" at bounding box center [1254, 61] width 14 height 33
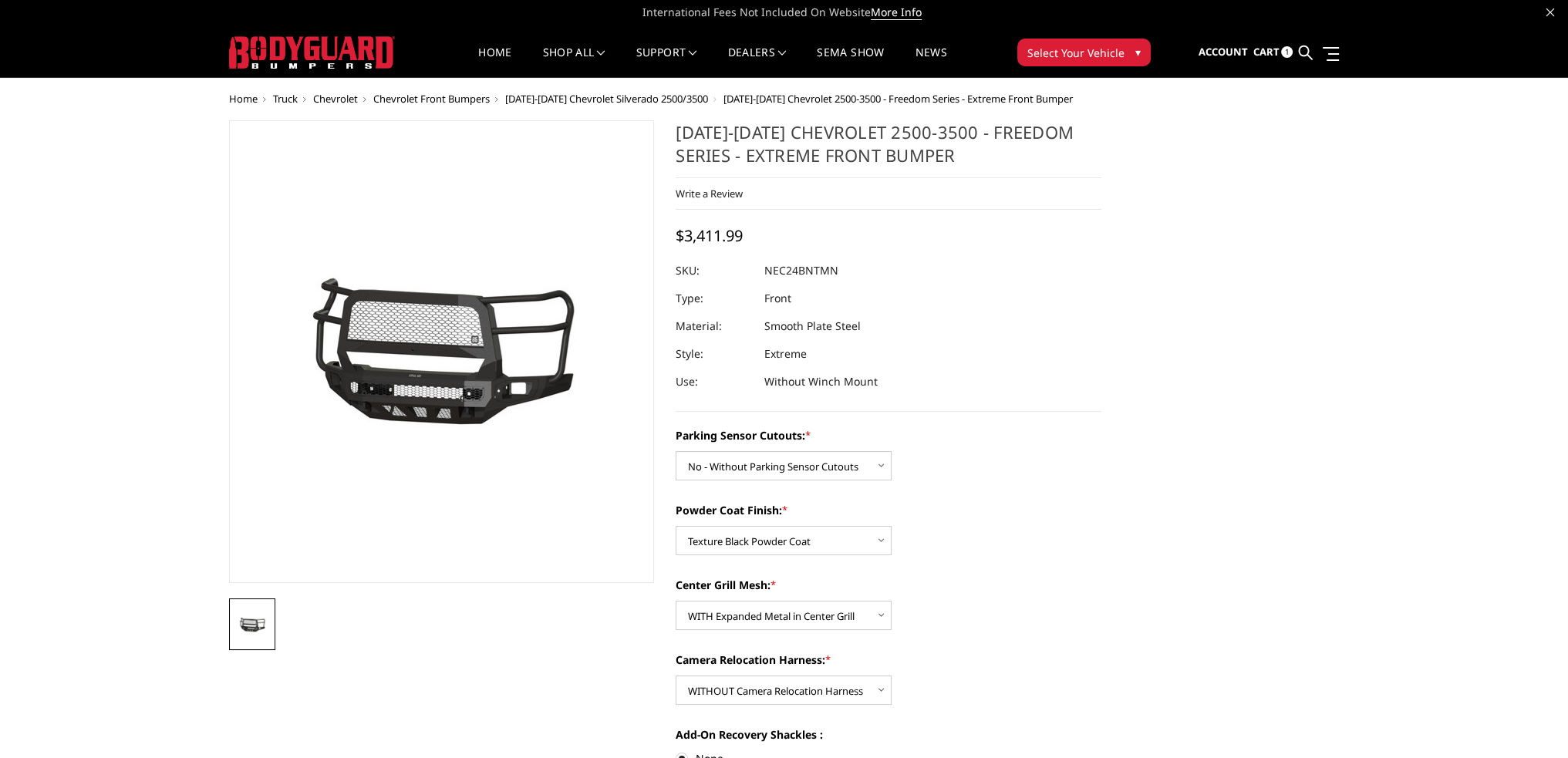
scroll to position [0, 0]
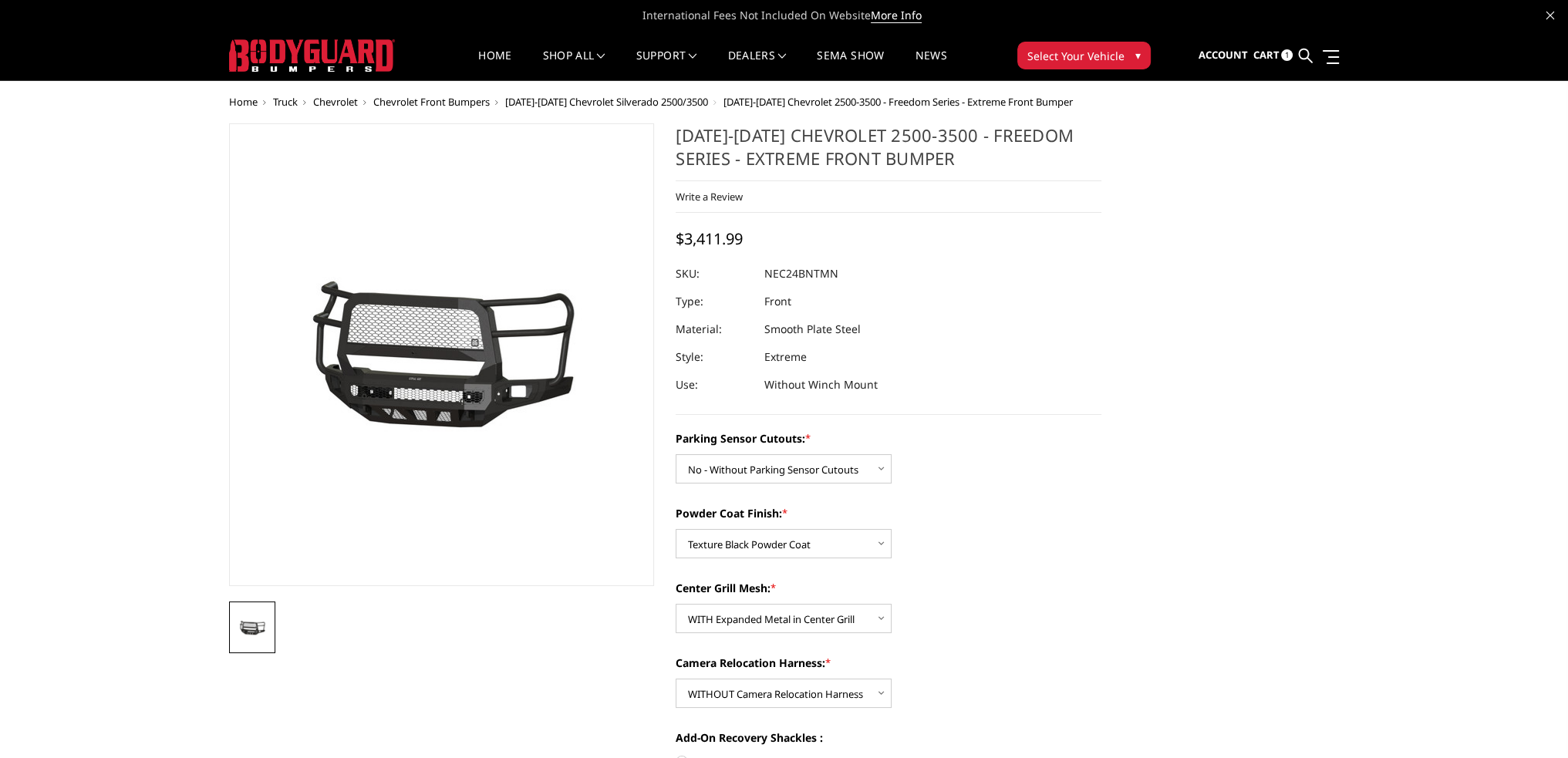
click at [1278, 58] on span "Cart" at bounding box center [1265, 55] width 26 height 14
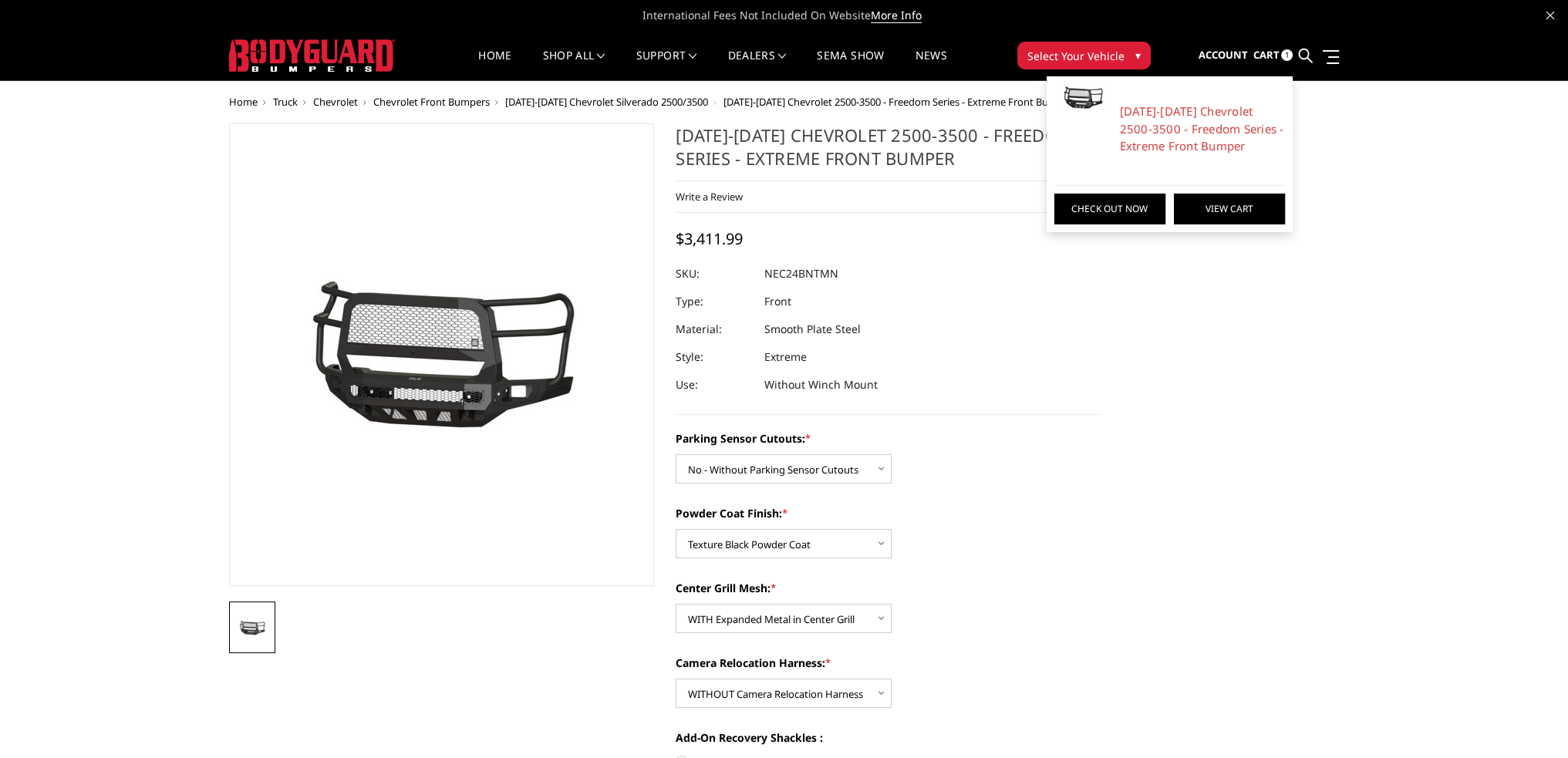
click at [1200, 203] on link "View Cart" at bounding box center [1230, 209] width 111 height 31
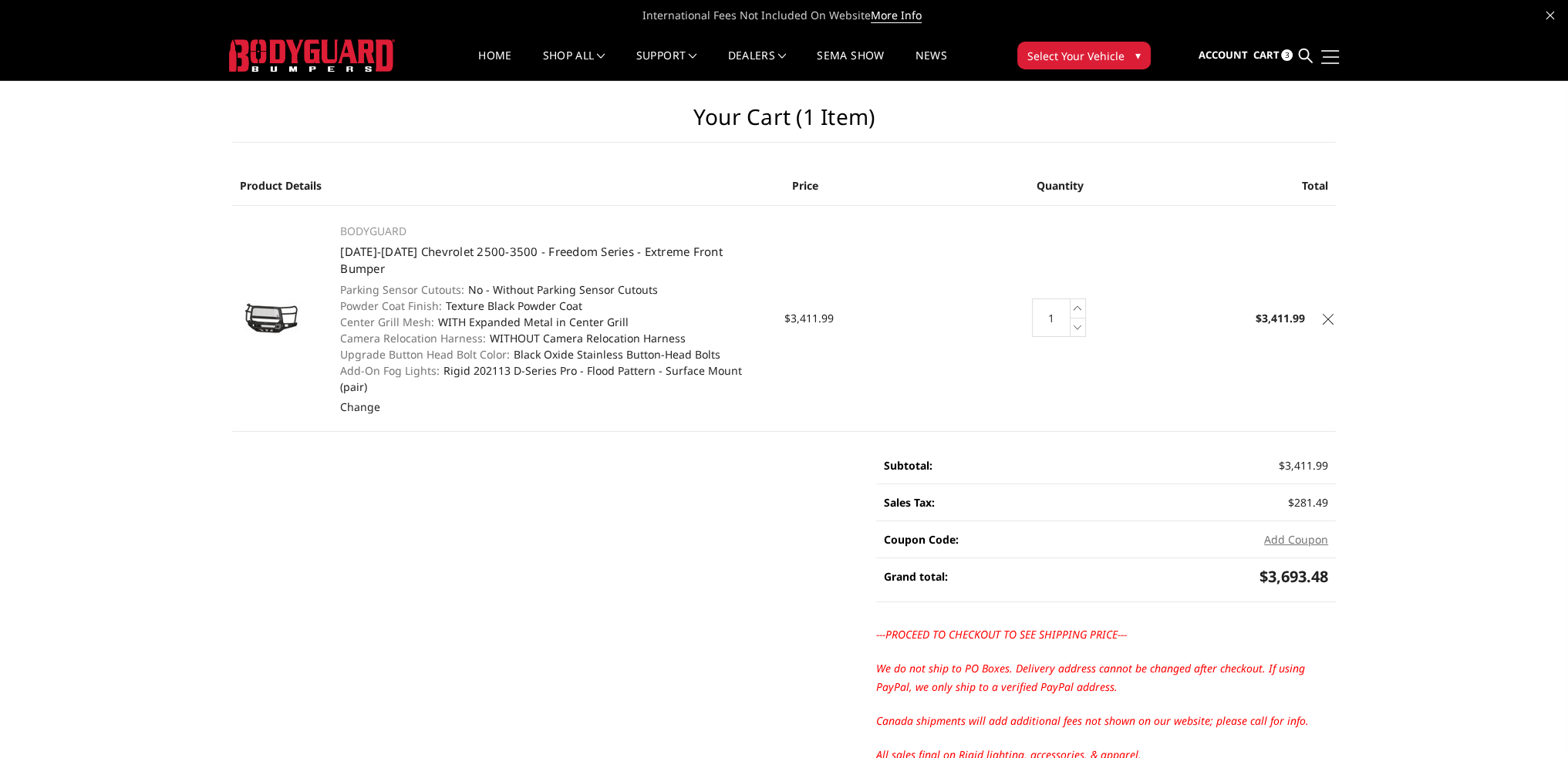
click at [1329, 57] on link at bounding box center [1328, 56] width 22 height 16
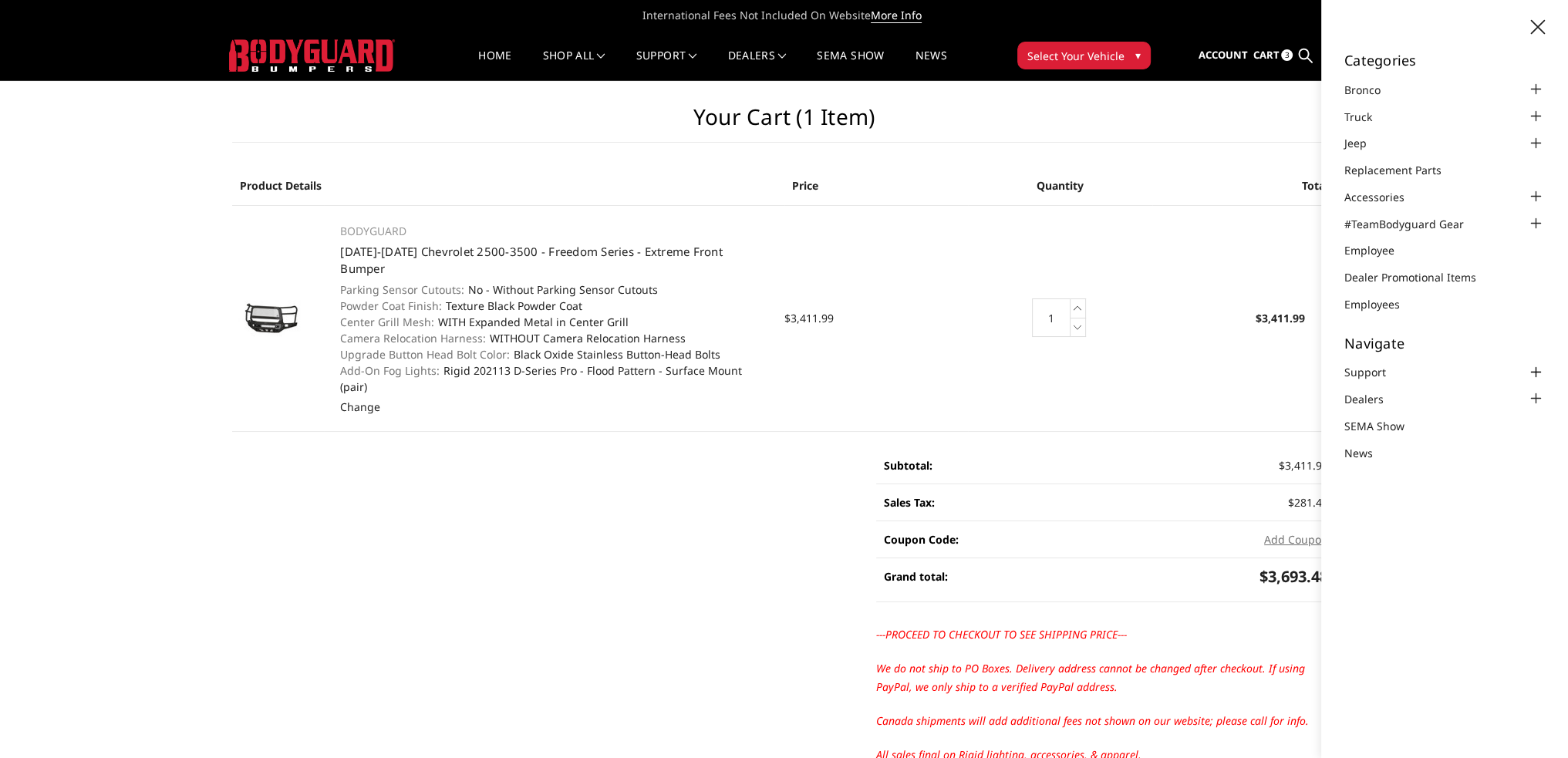
click at [1534, 374] on div at bounding box center [1535, 373] width 18 height 18
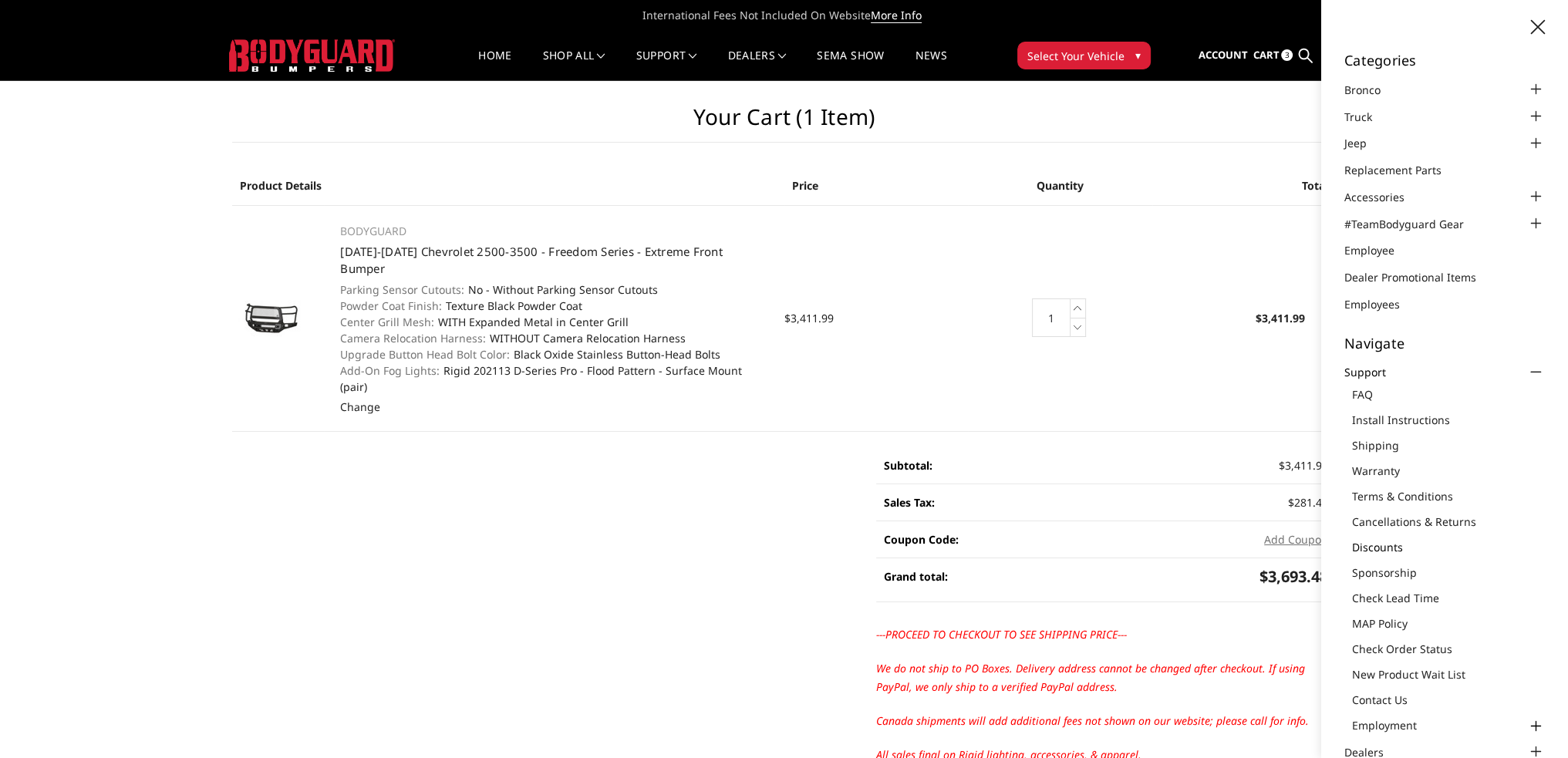
click at [1394, 547] on link "Discounts" at bounding box center [1449, 546] width 193 height 16
